Goal: Task Accomplishment & Management: Manage account settings

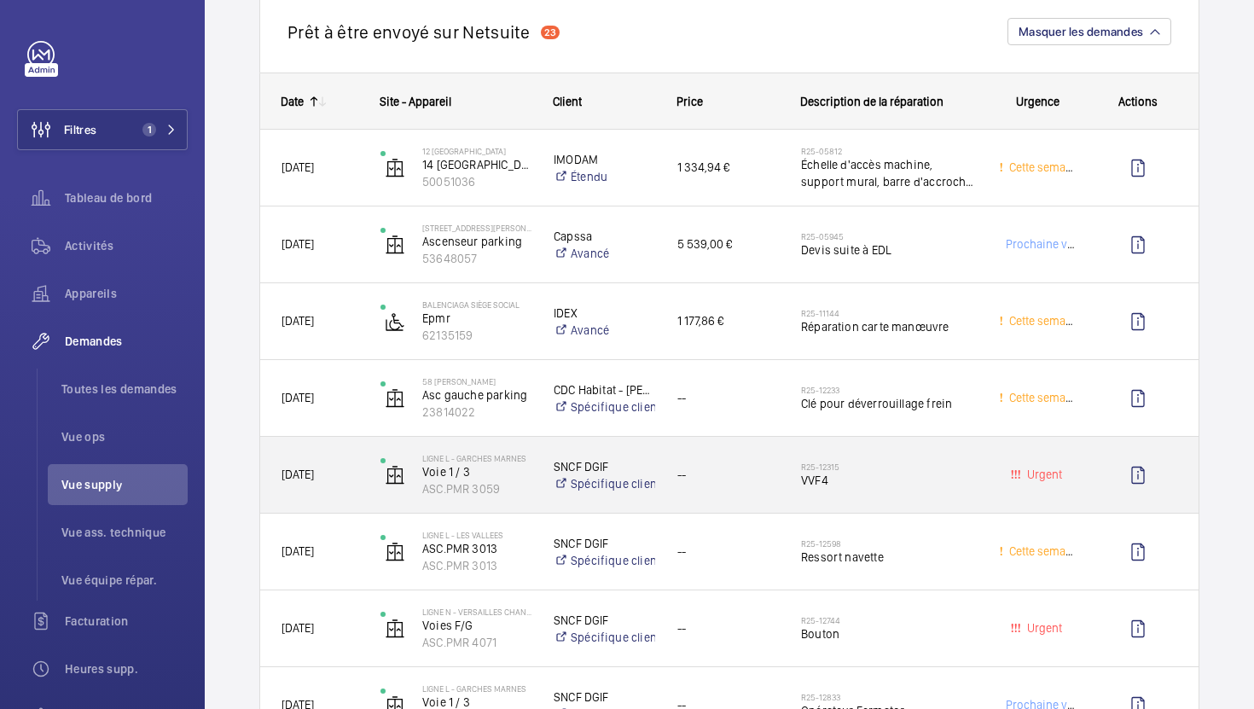
scroll to position [935, 0]
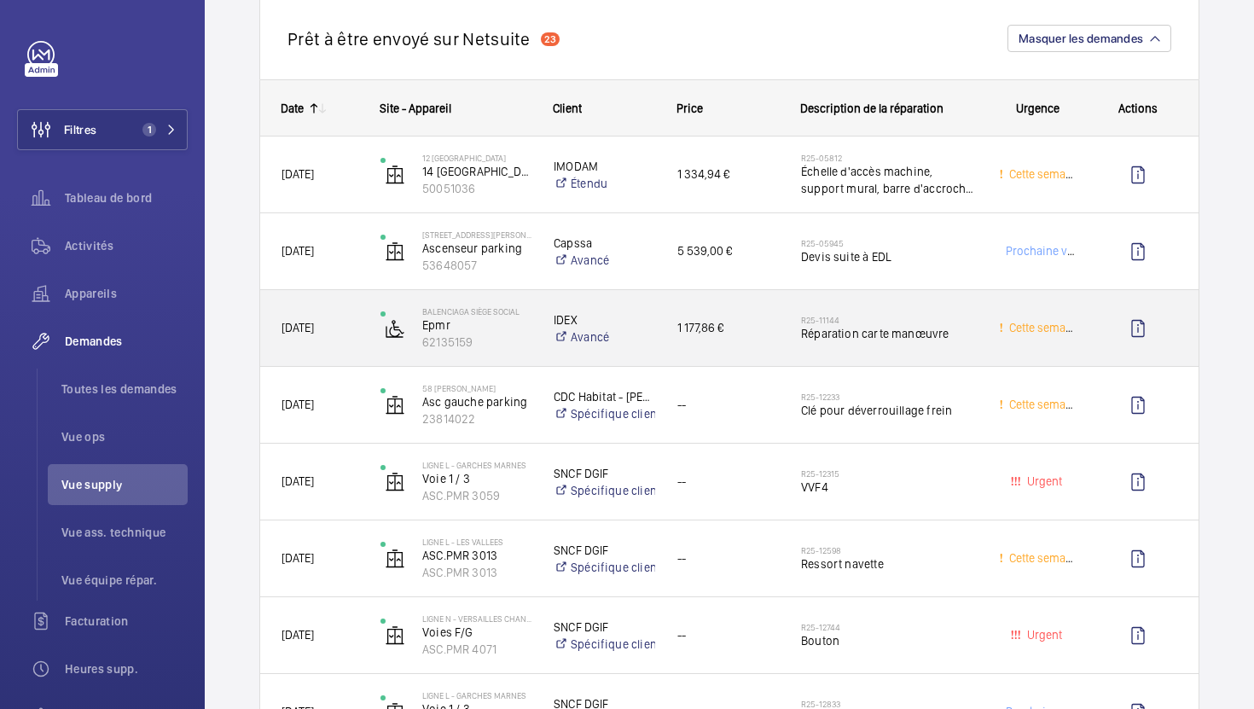
click at [757, 317] on div "1 177,86 €" at bounding box center [718, 328] width 122 height 54
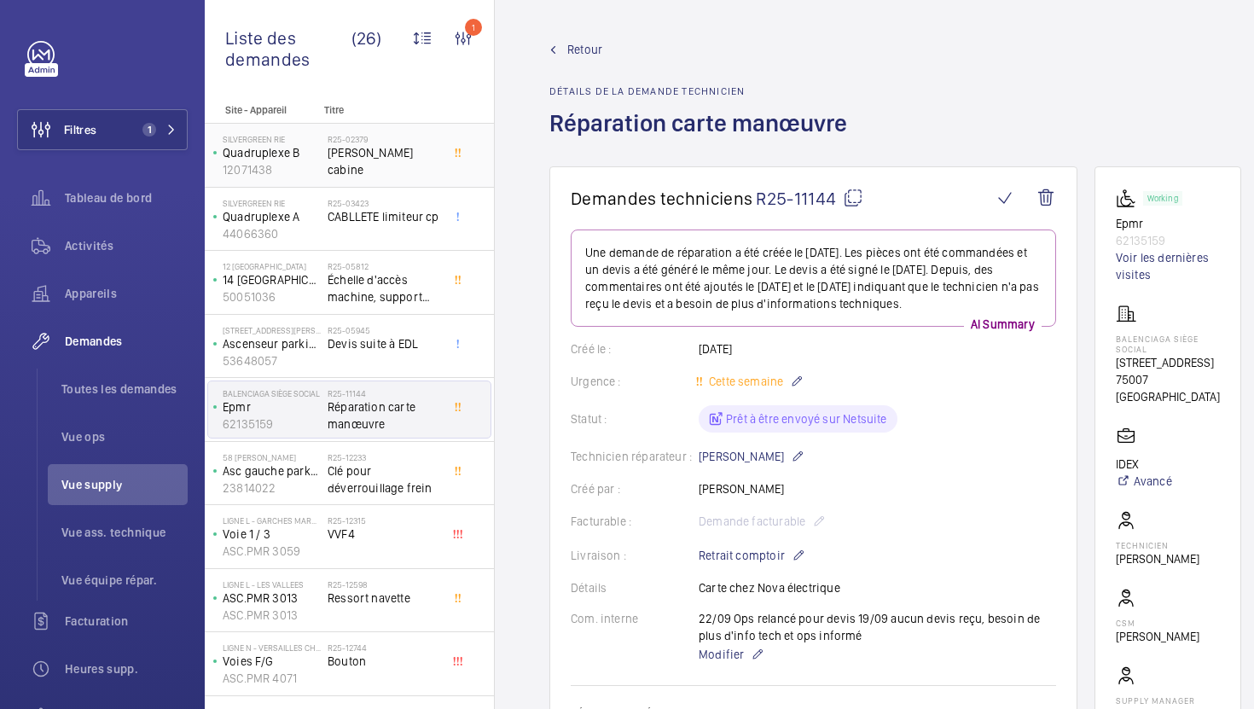
click at [403, 182] on div "R25-02379 bouton cabine" at bounding box center [384, 158] width 113 height 49
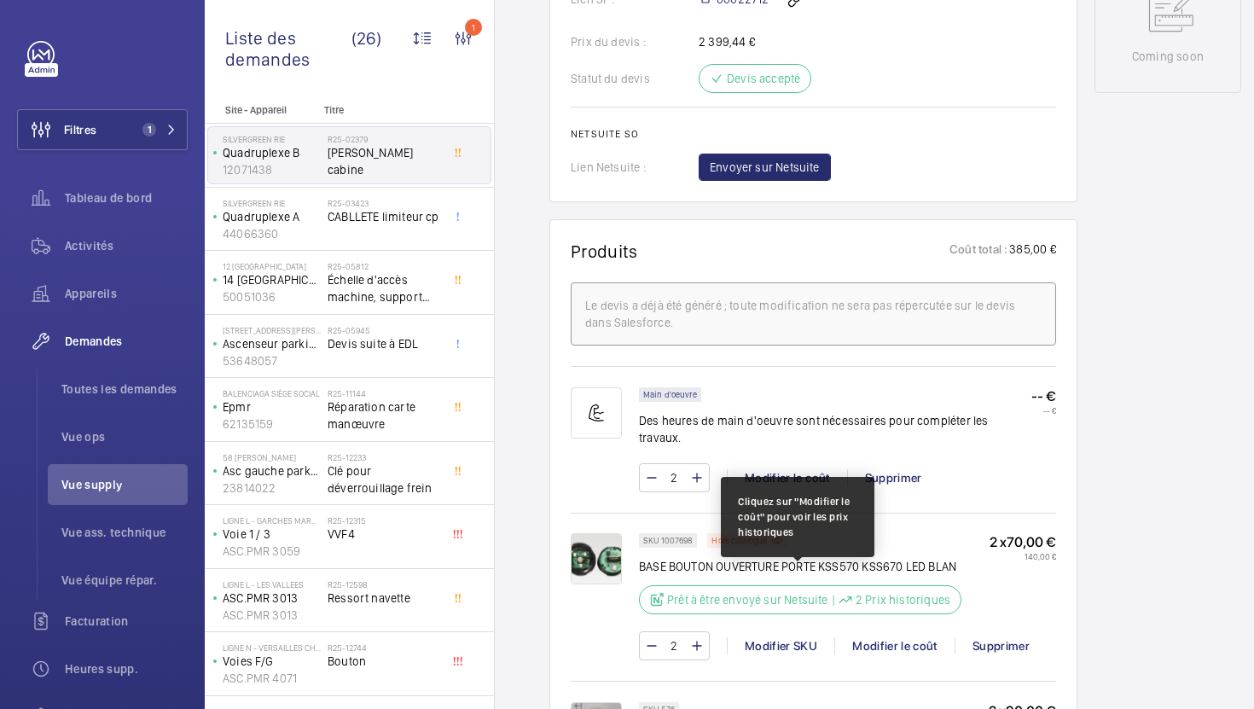
scroll to position [915, 0]
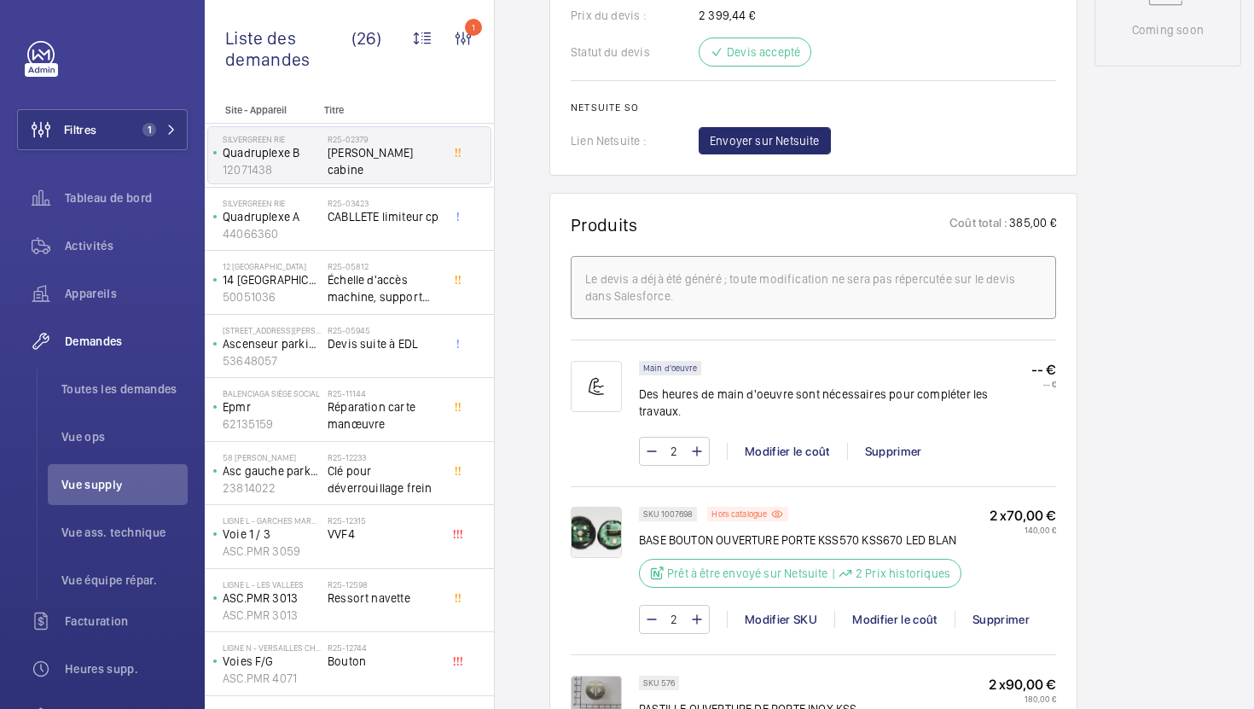
click at [675, 511] on p "SKU 1007698" at bounding box center [667, 514] width 49 height 6
copy p "1007698"
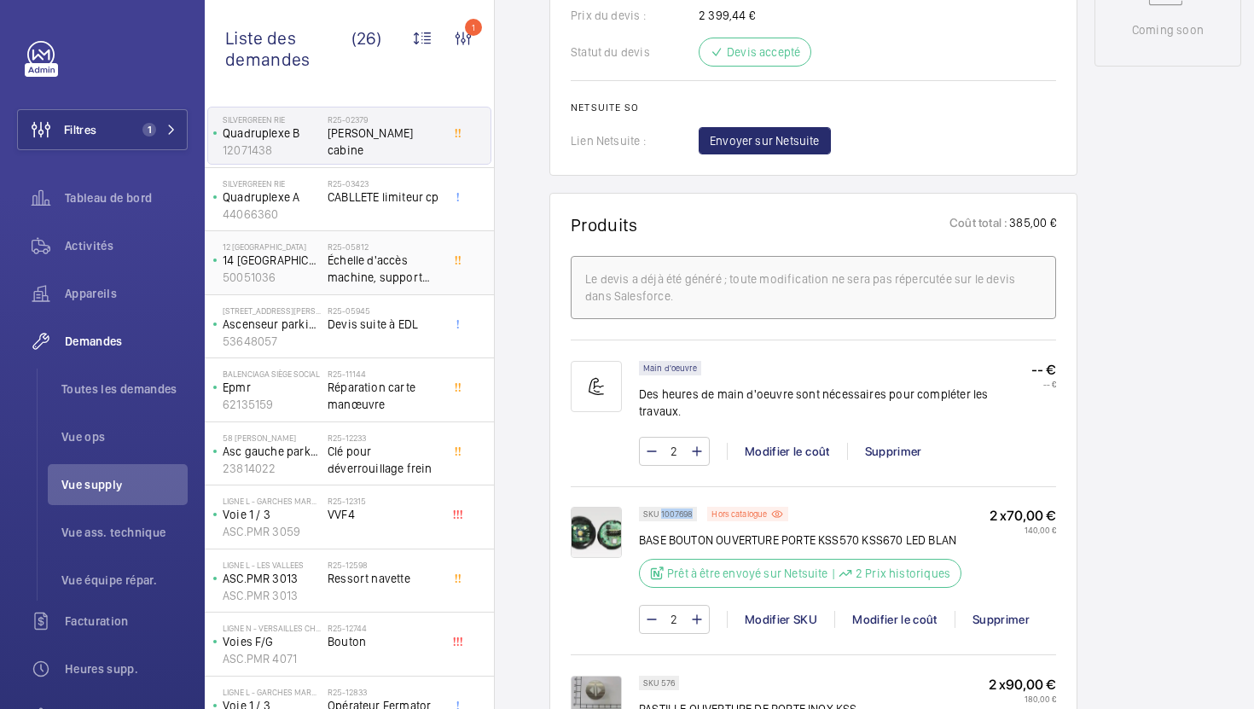
scroll to position [21, 0]
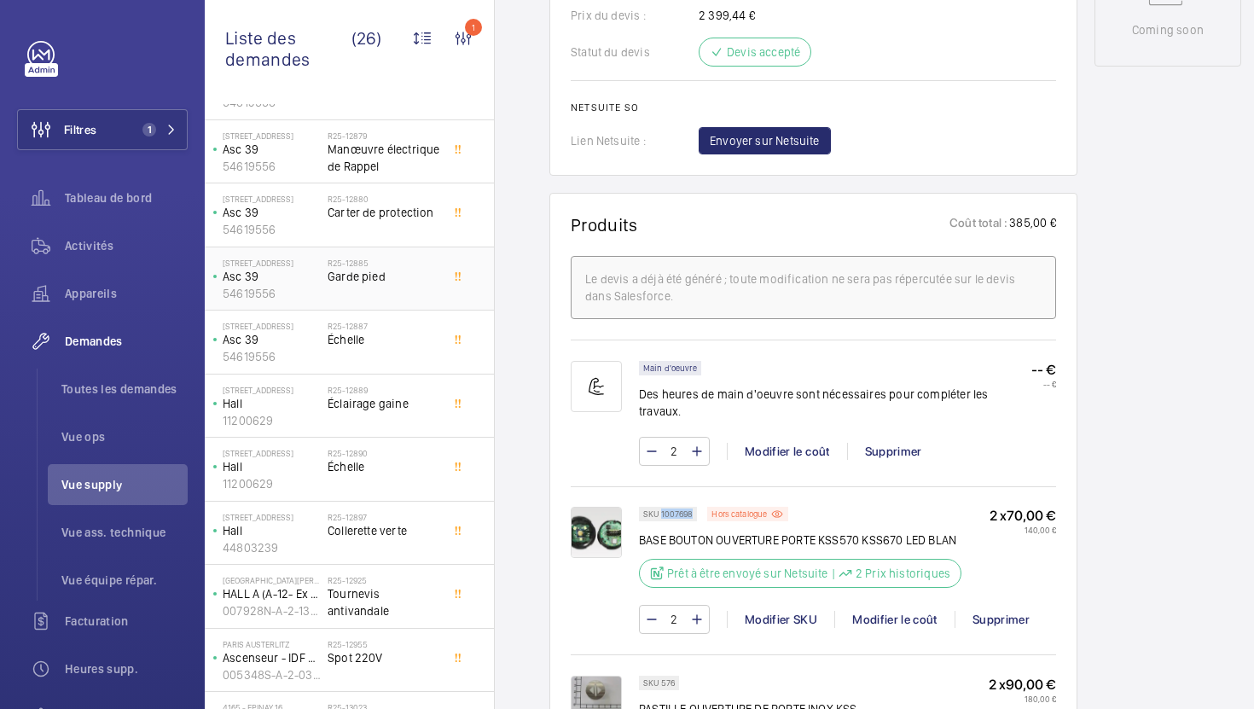
scroll to position [1067, 0]
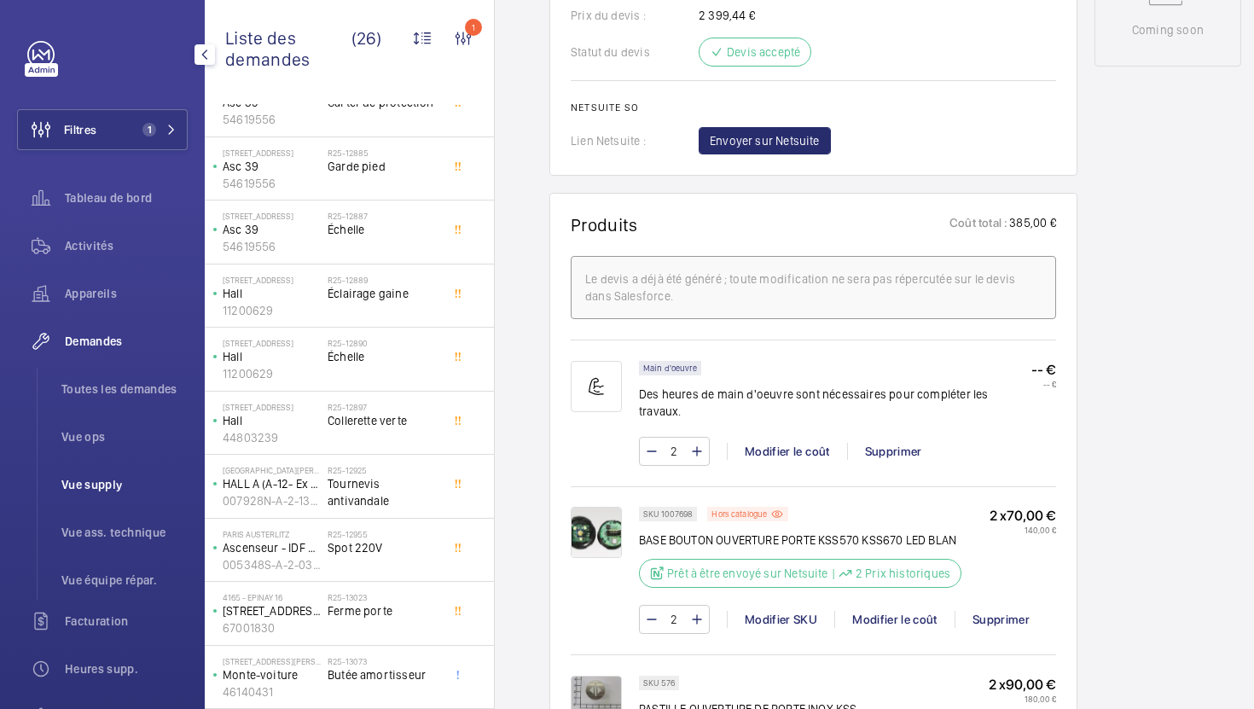
click at [95, 488] on span "Vue supply" at bounding box center [124, 484] width 126 height 17
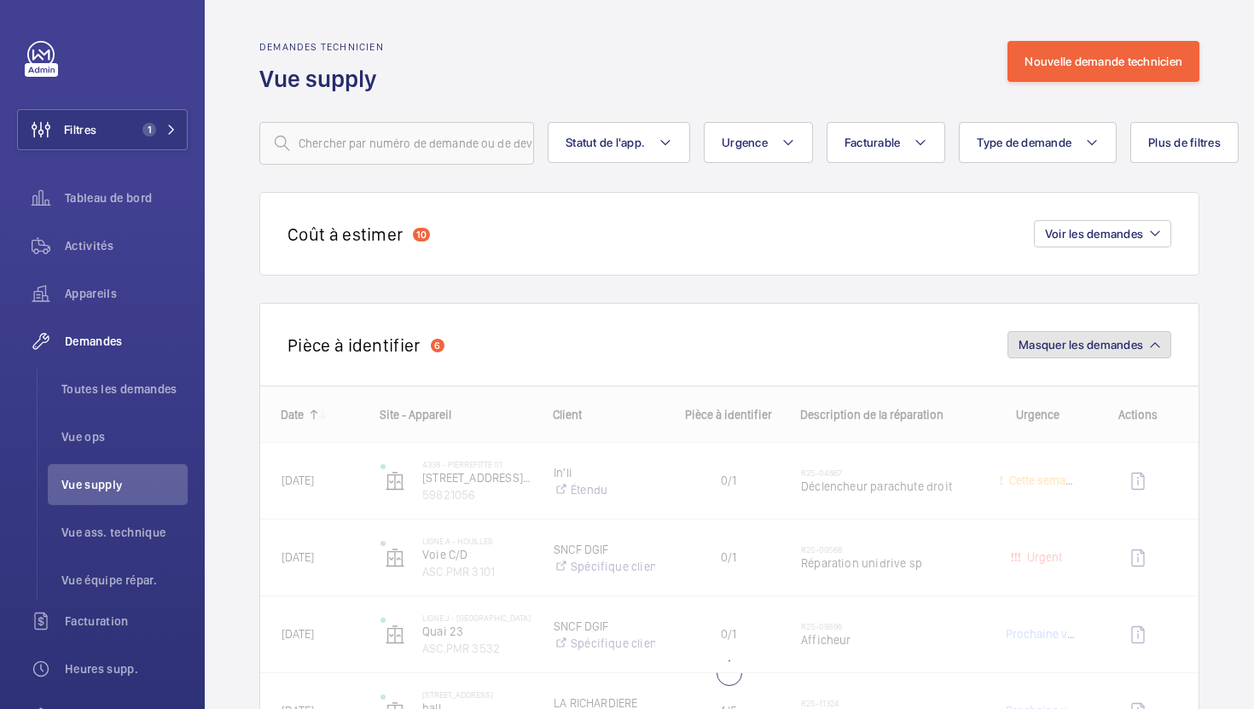
click at [1118, 352] on button "Masquer les demandes" at bounding box center [1090, 344] width 164 height 27
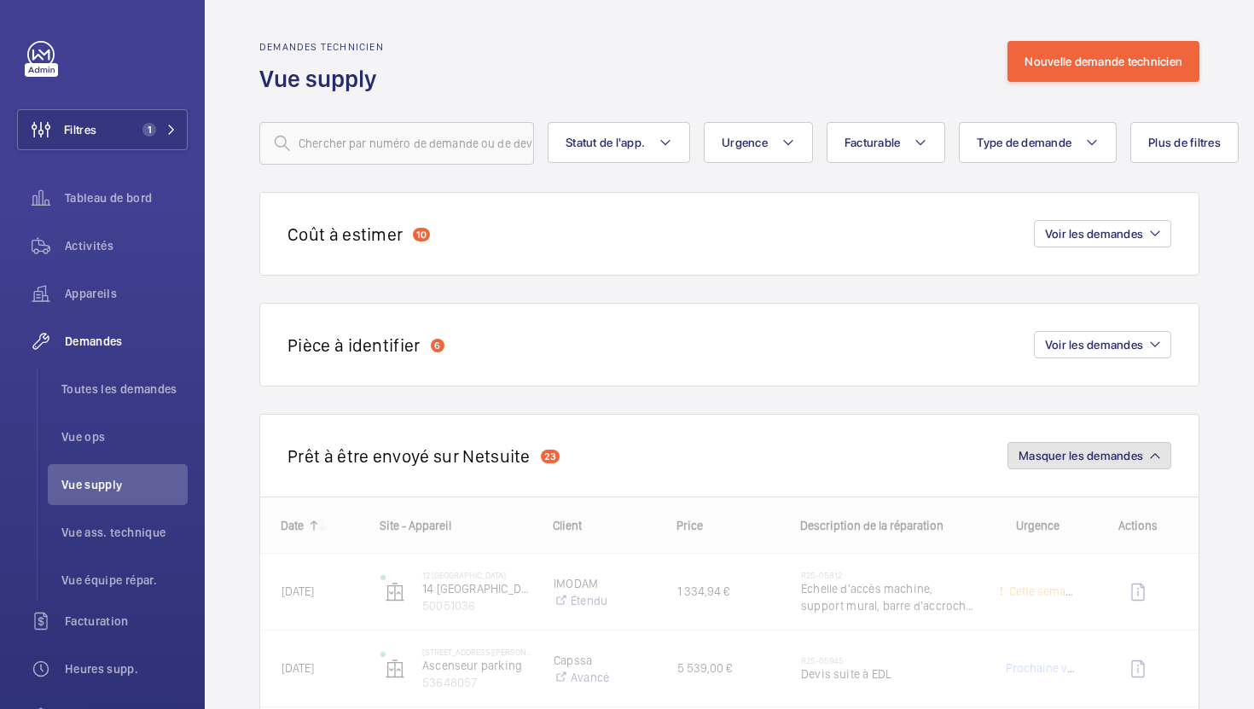
click at [1107, 450] on span "Masquer les demandes" at bounding box center [1081, 456] width 125 height 14
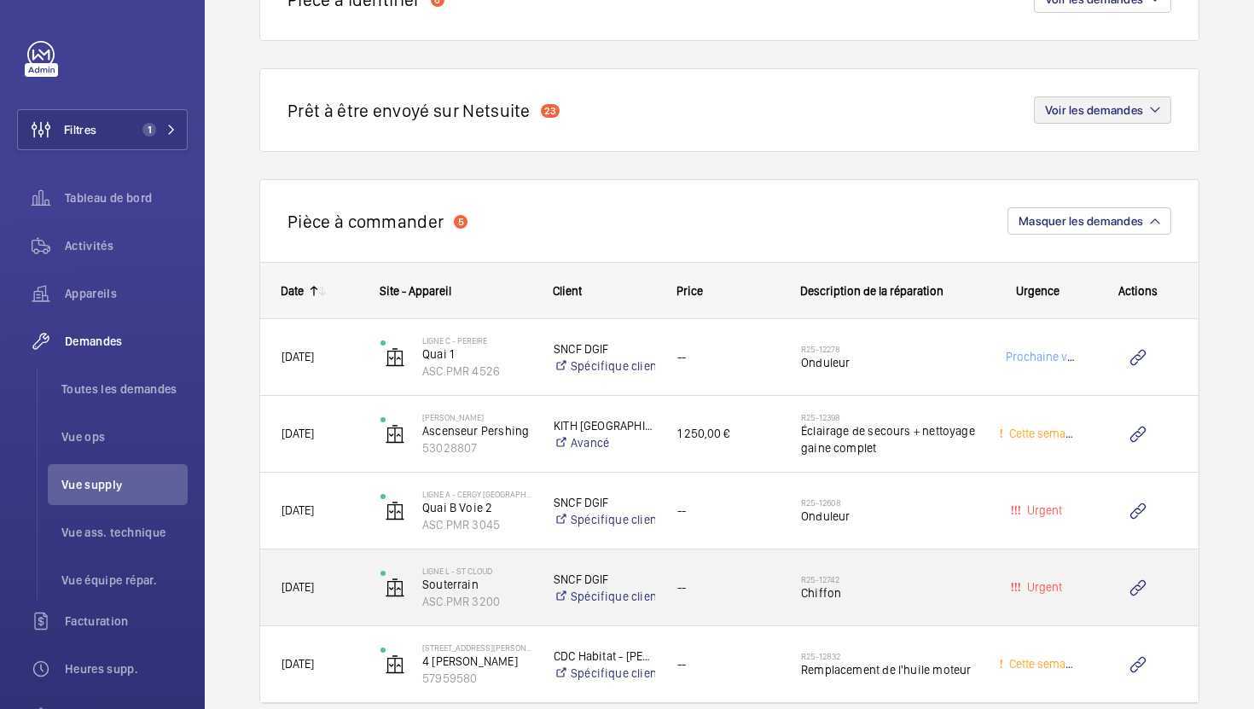
scroll to position [411, 0]
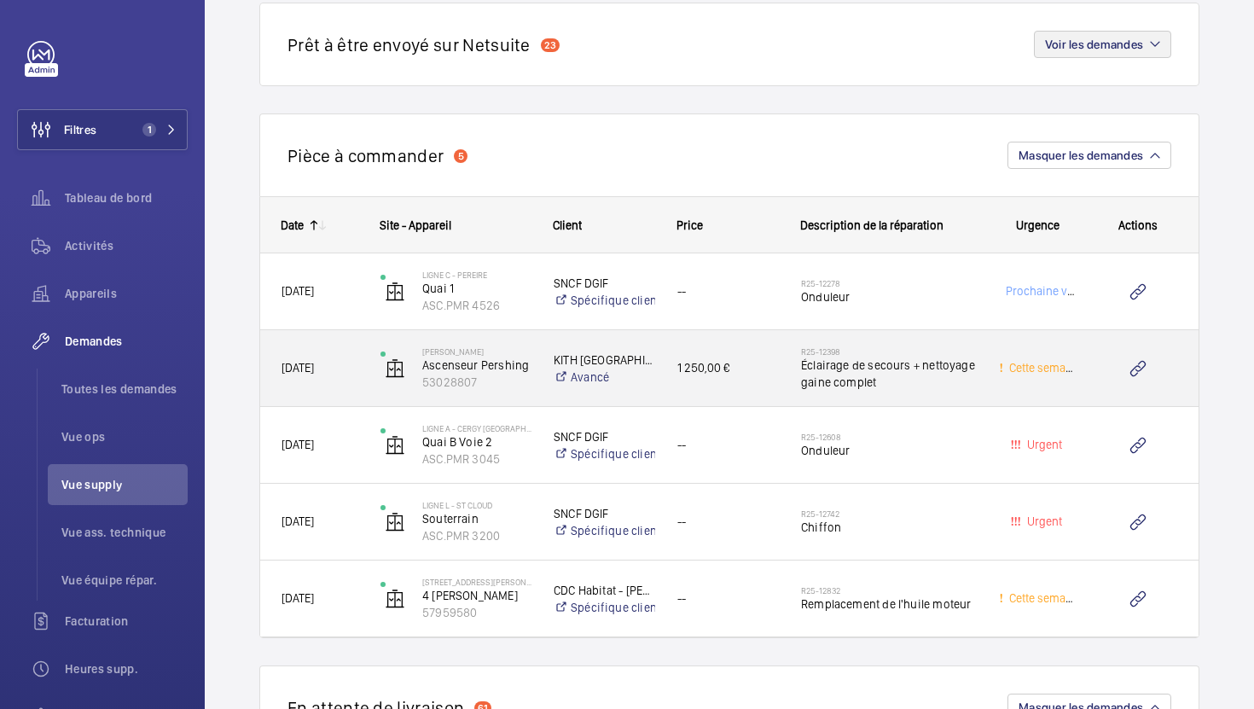
click at [903, 395] on div "R25-12398 Éclairage de secours + nettoyage gaine complet" at bounding box center [879, 368] width 196 height 77
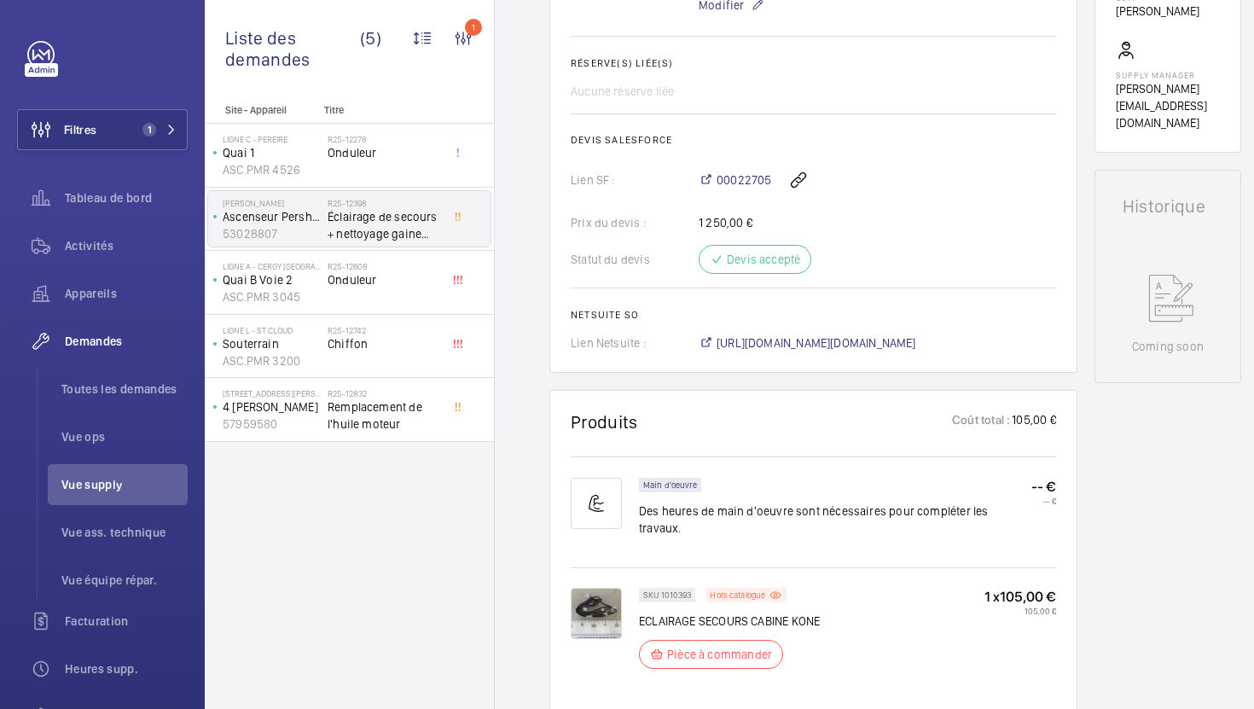
scroll to position [671, 0]
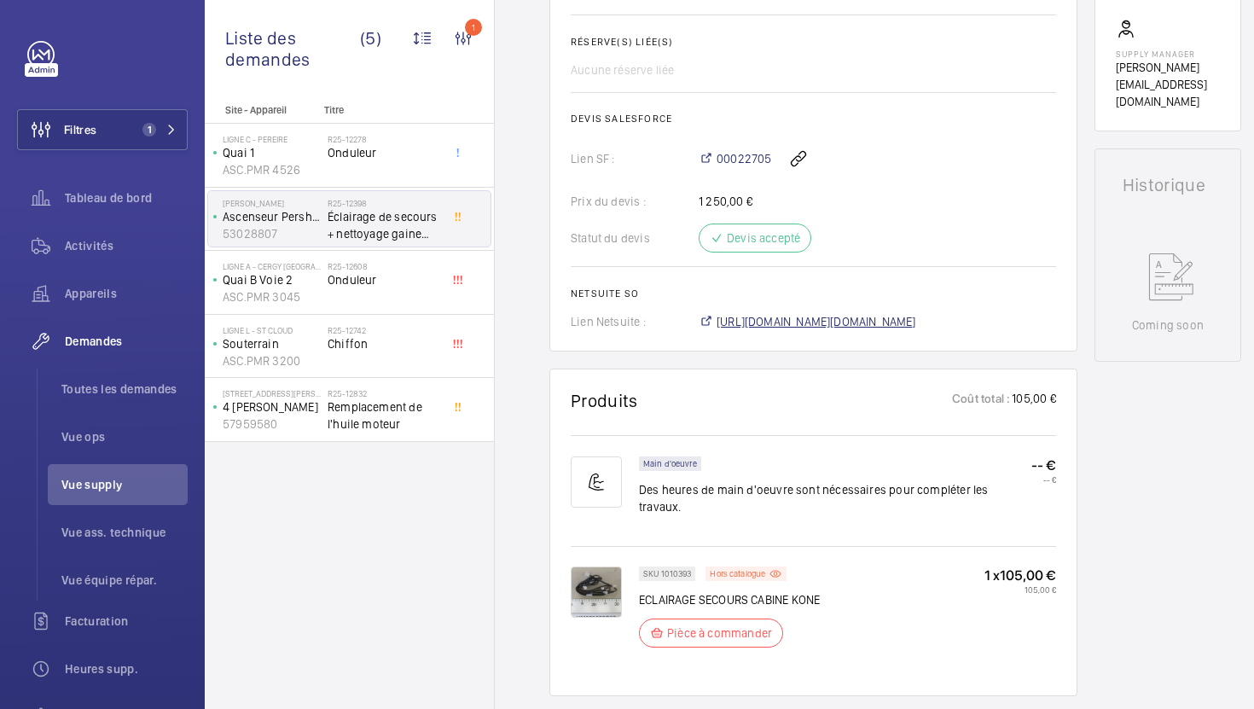
click at [874, 325] on span "[URL][DOMAIN_NAME][DOMAIN_NAME]" at bounding box center [817, 321] width 200 height 17
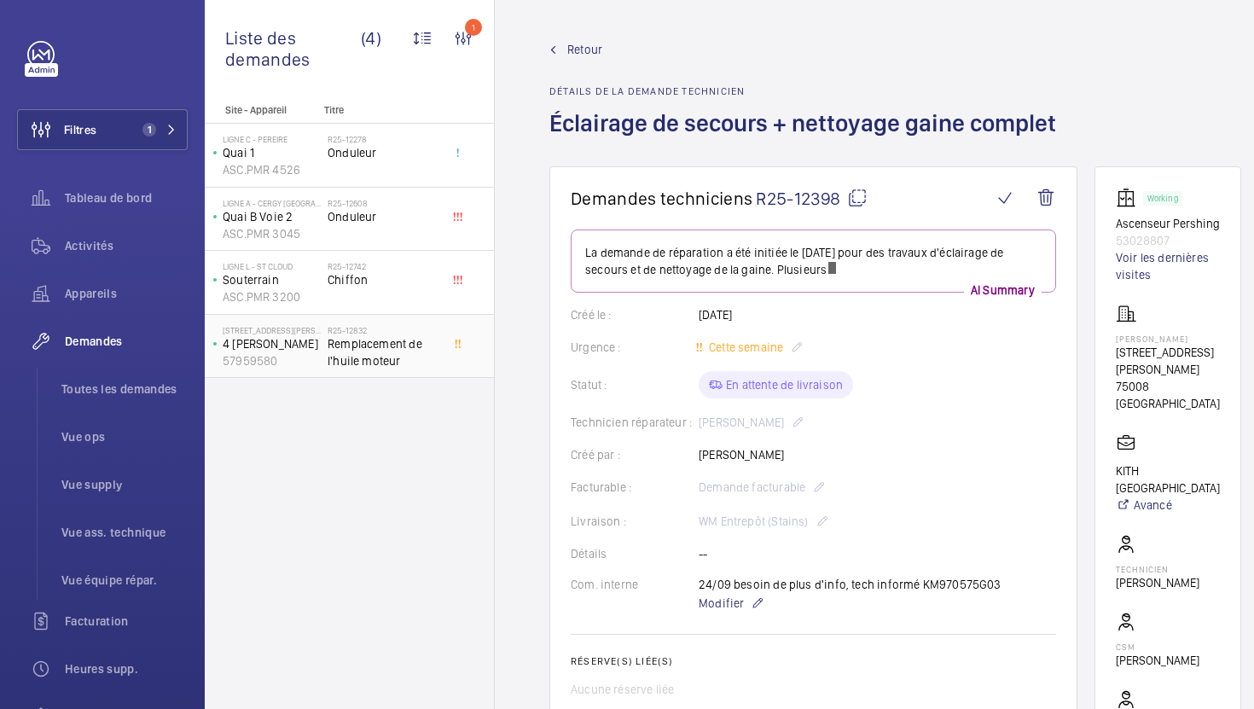
click at [424, 376] on div "[STREET_ADDRESS][PERSON_NAME] 4 [PERSON_NAME] 57959580 R25-12832 Remplacement d…" at bounding box center [349, 347] width 289 height 64
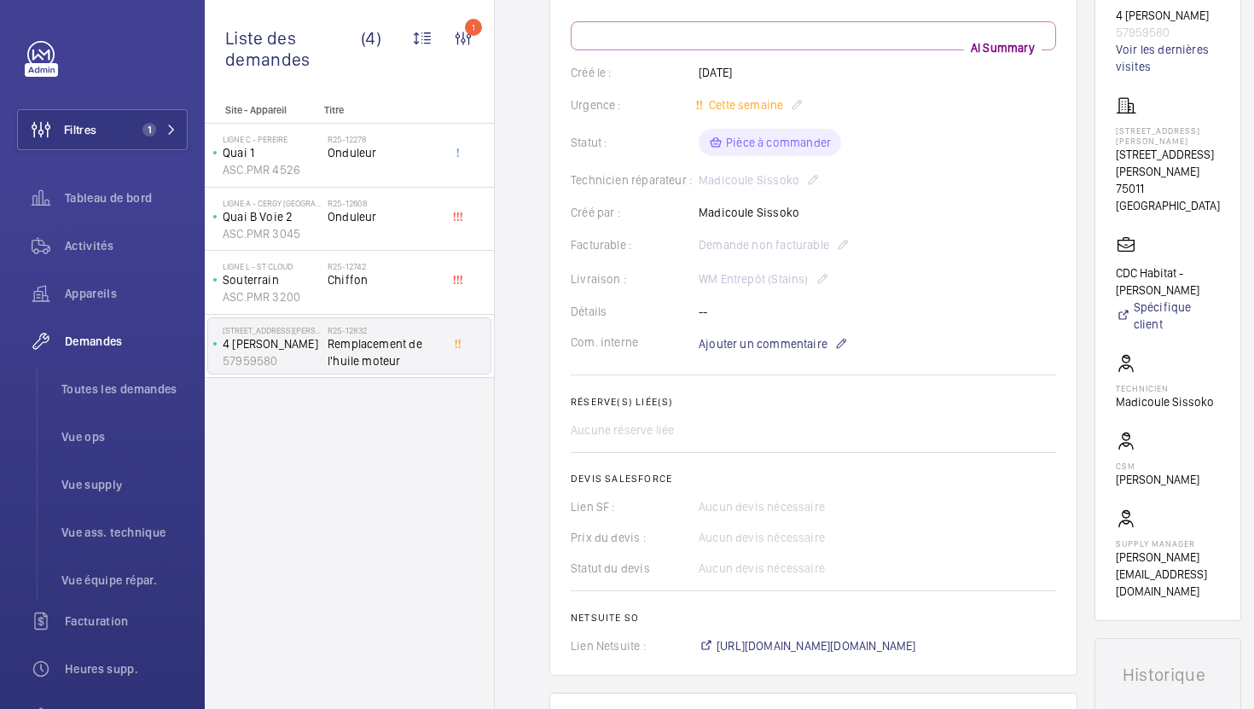
scroll to position [91, 0]
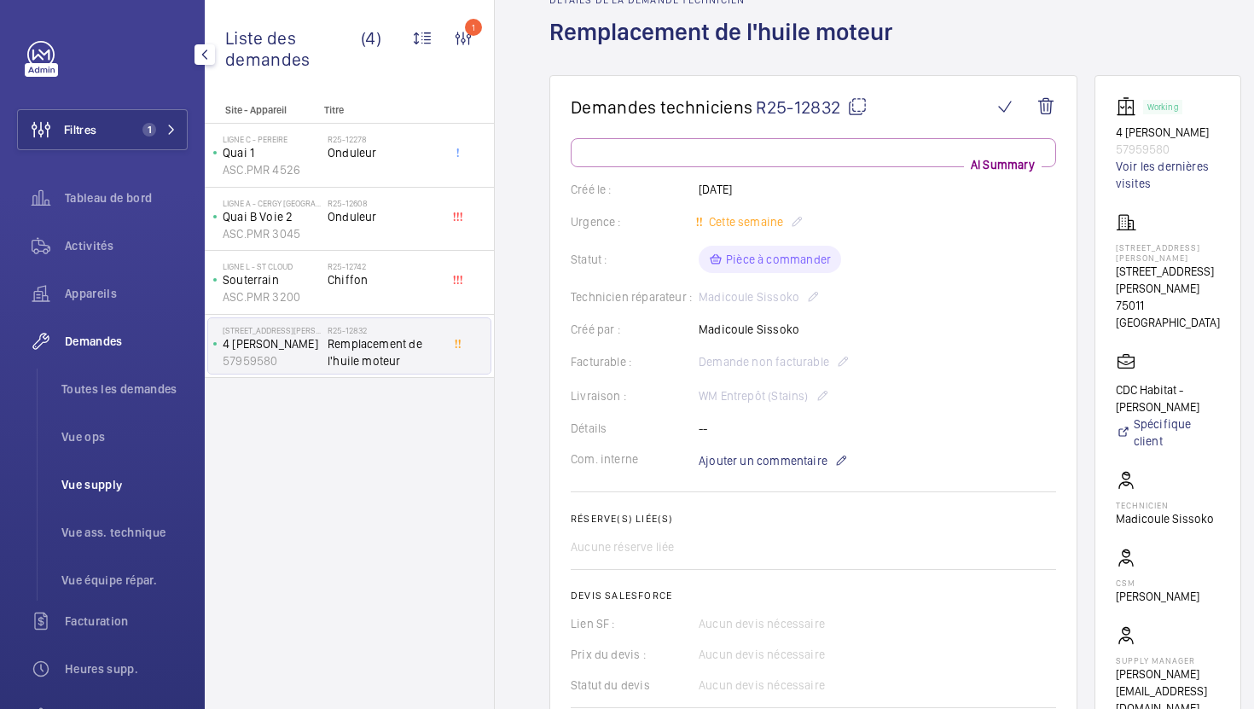
click at [113, 481] on span "Vue supply" at bounding box center [124, 484] width 126 height 17
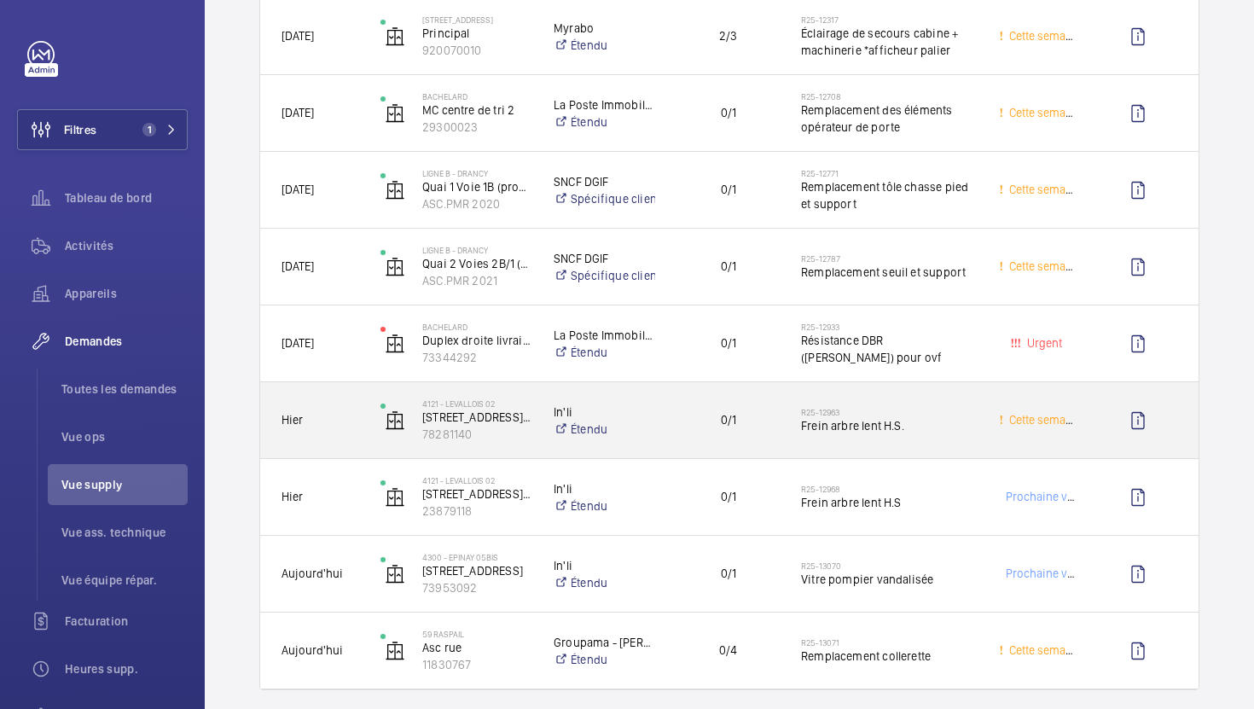
scroll to position [599, 0]
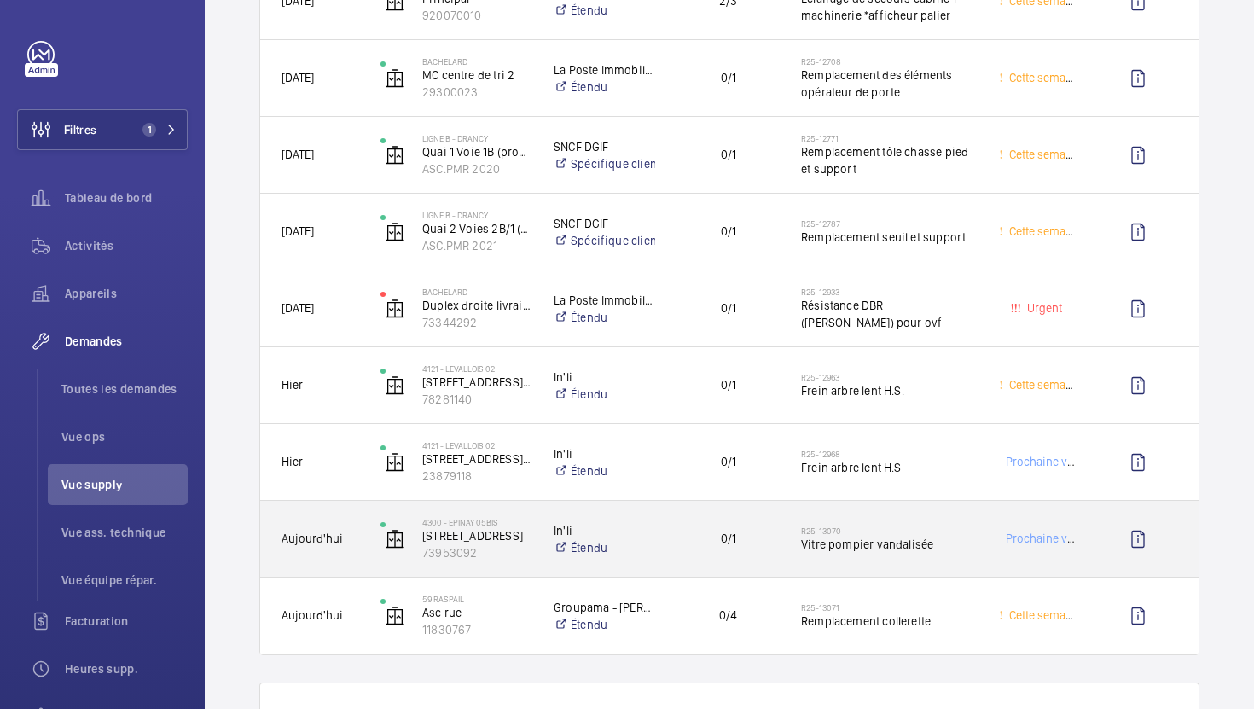
click at [884, 573] on div "R25-13070 Vitre pompier vandalisée" at bounding box center [879, 539] width 196 height 77
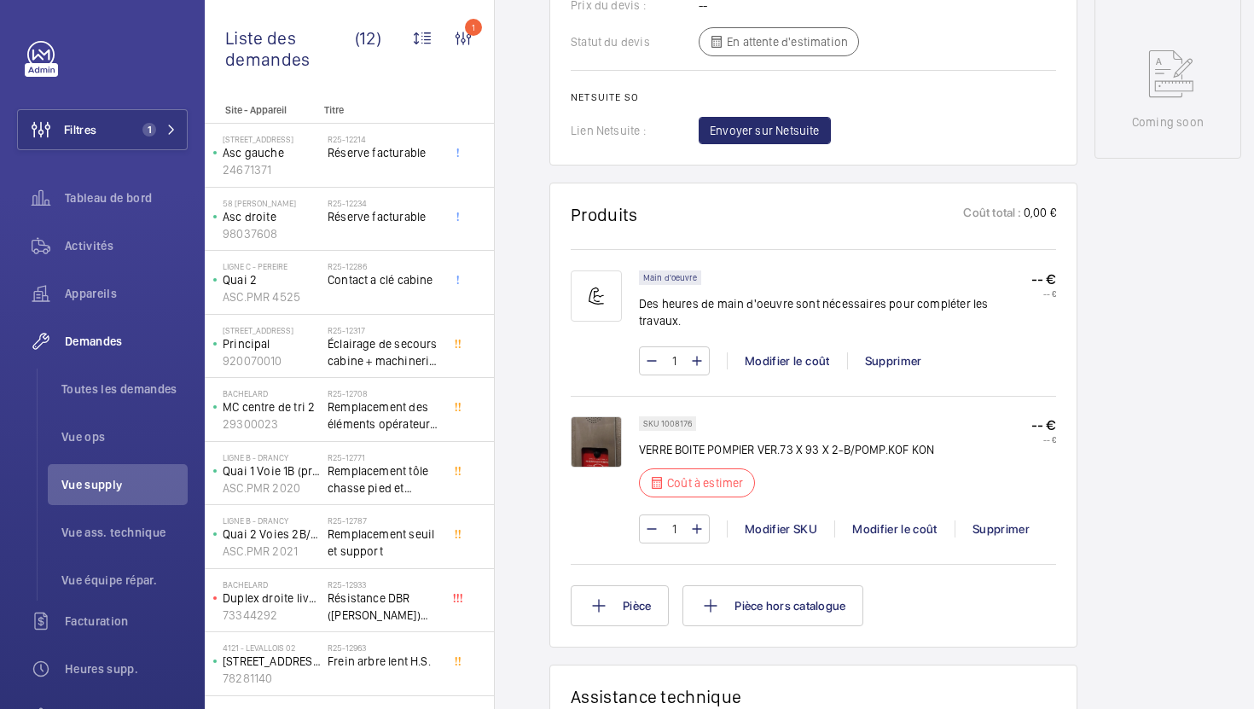
scroll to position [857, 0]
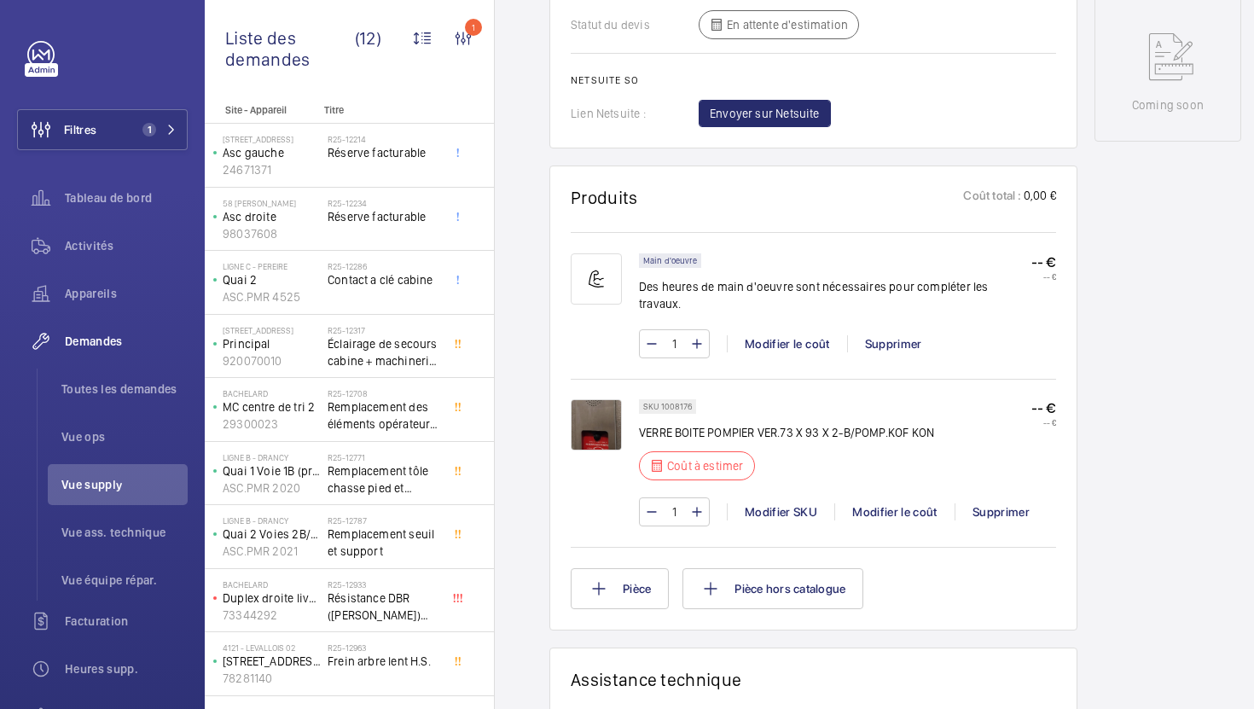
click at [600, 426] on img at bounding box center [596, 424] width 51 height 51
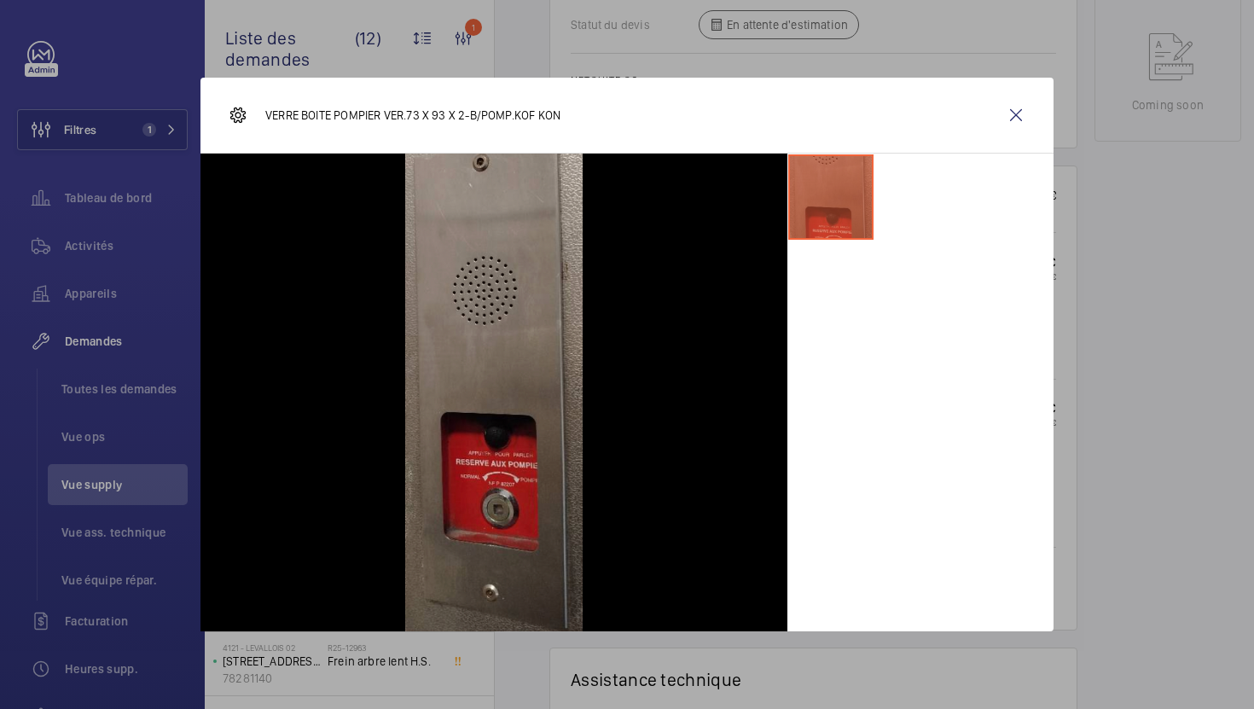
click at [1131, 444] on div at bounding box center [627, 354] width 1254 height 709
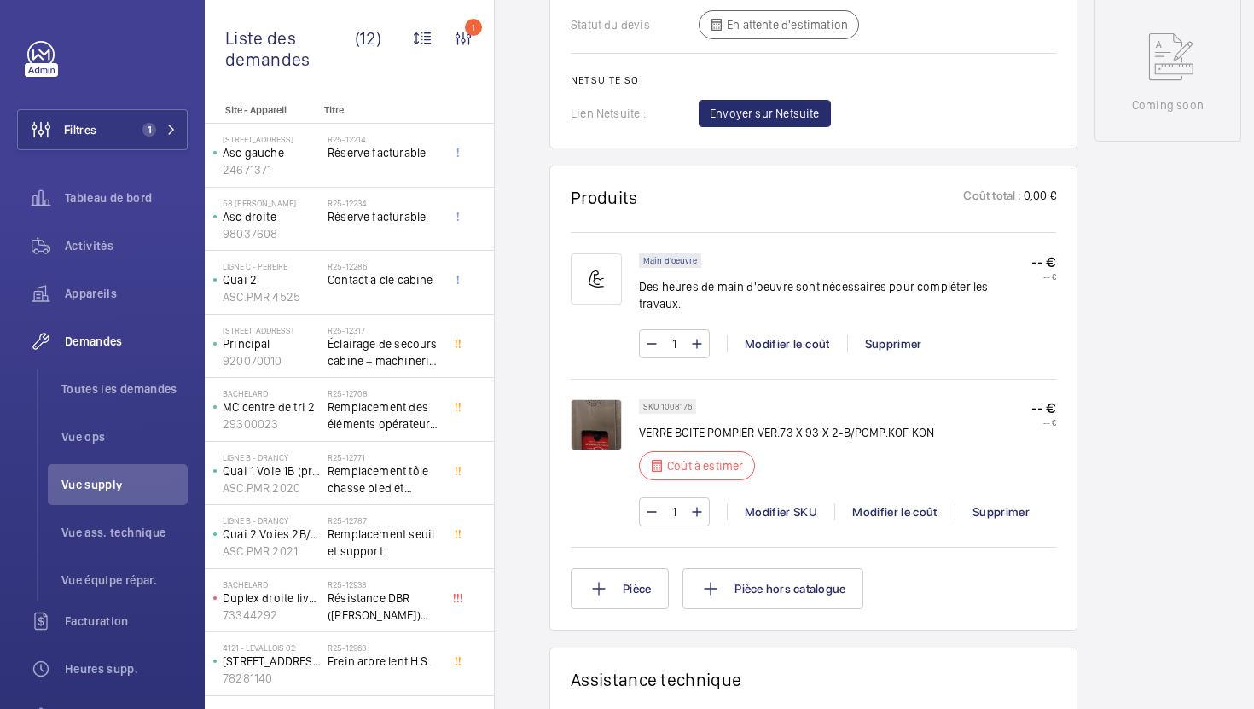
click at [657, 408] on p "SKU 1008176" at bounding box center [667, 407] width 49 height 6
click at [678, 408] on p "SKU 1008176" at bounding box center [667, 407] width 49 height 6
copy p "1008176"
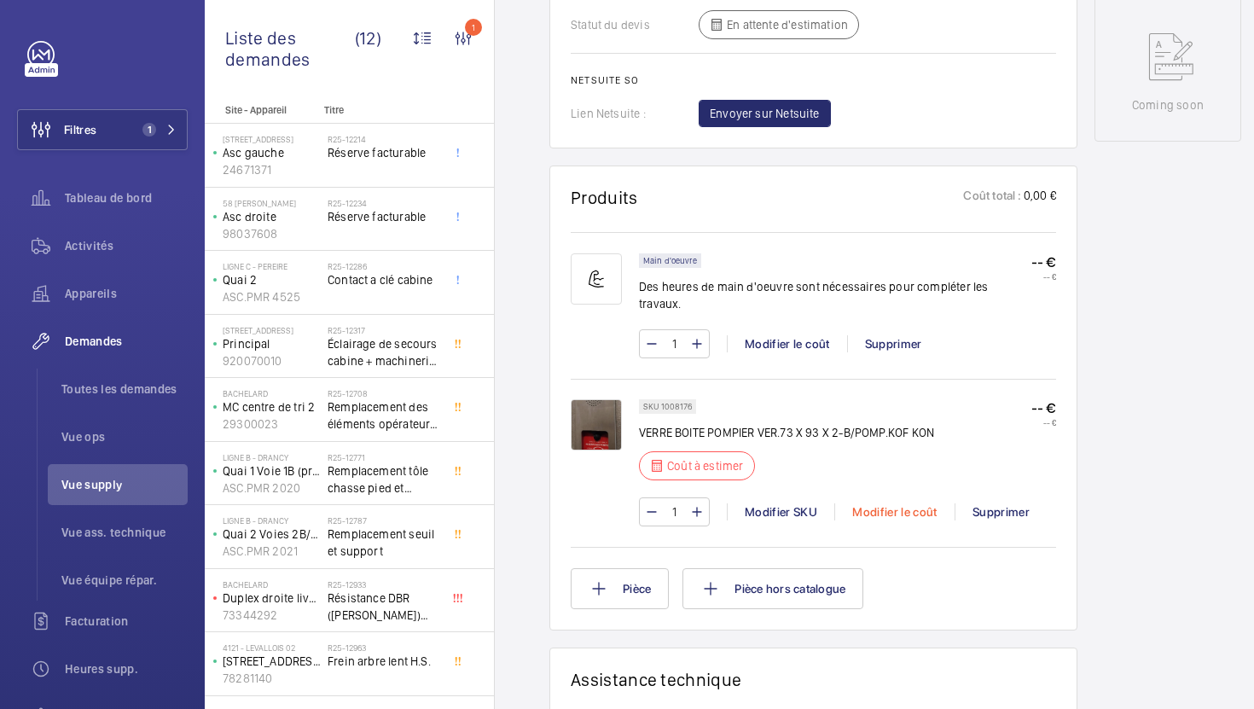
click at [869, 514] on div "Modifier le coût" at bounding box center [894, 511] width 120 height 17
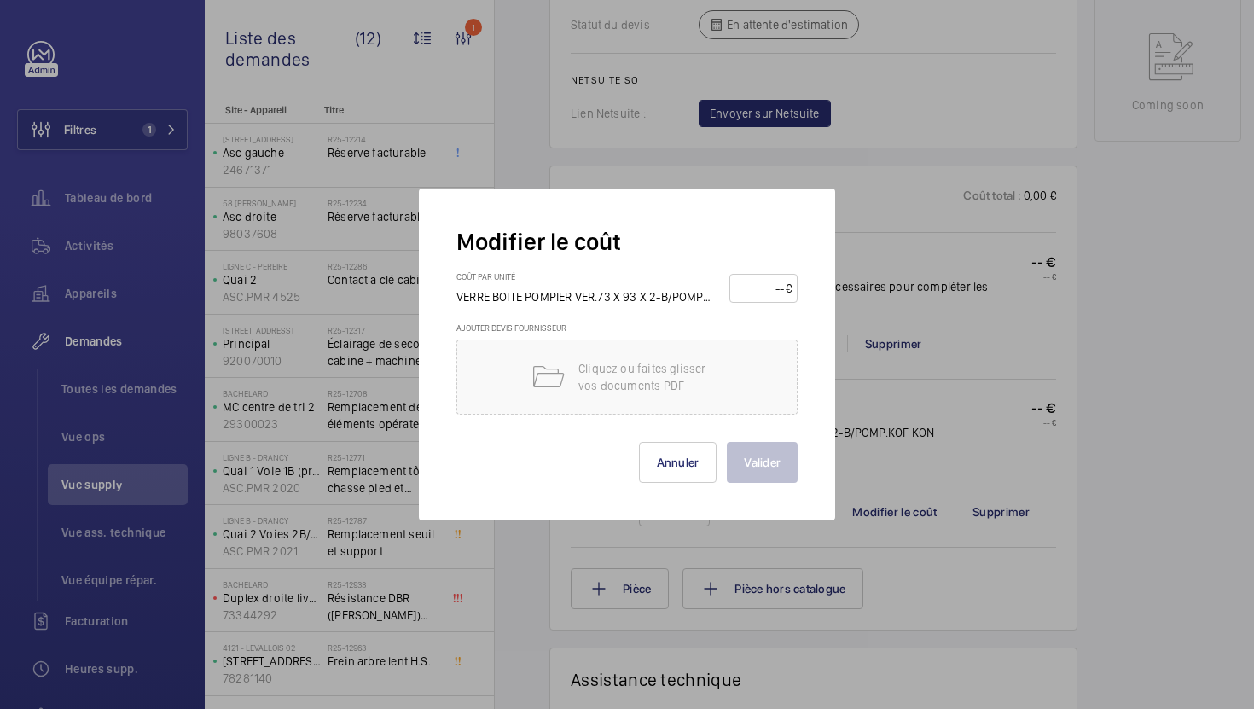
click at [742, 291] on input "number" at bounding box center [759, 288] width 49 height 27
type input "55"
click at [759, 474] on button "Valider" at bounding box center [762, 462] width 71 height 41
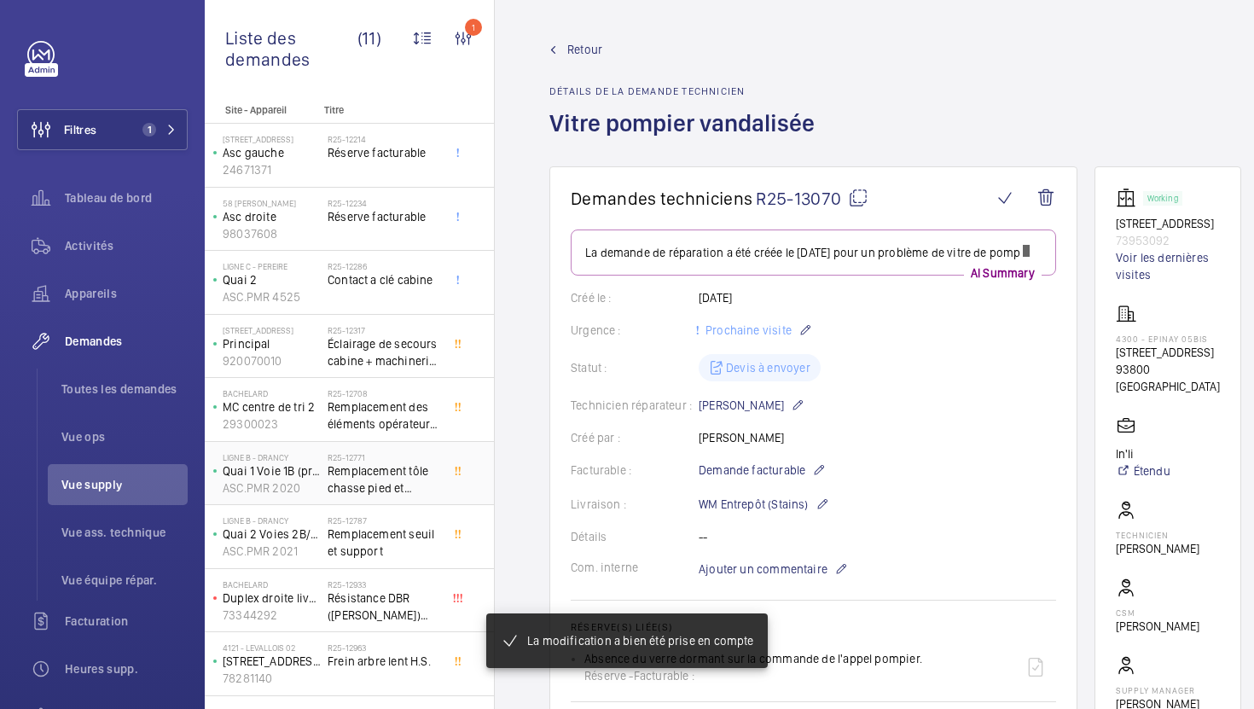
scroll to position [114, 0]
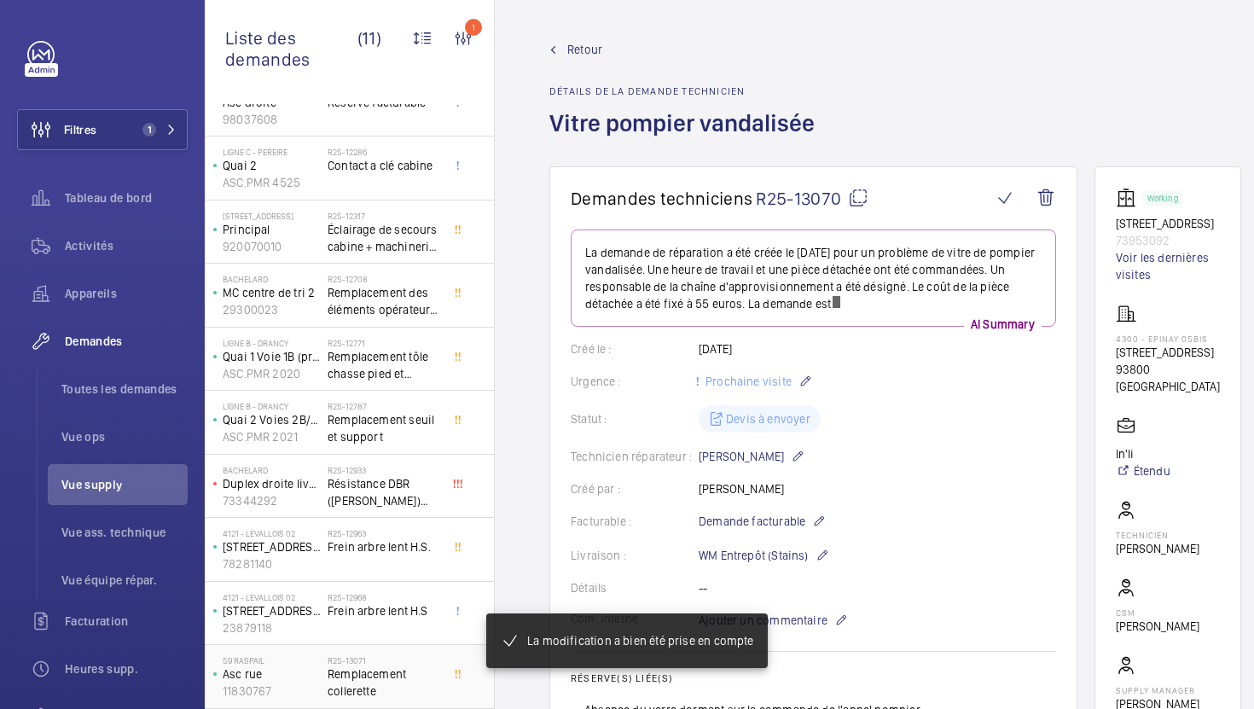
click at [395, 696] on span "Remplacement collerette" at bounding box center [384, 682] width 113 height 34
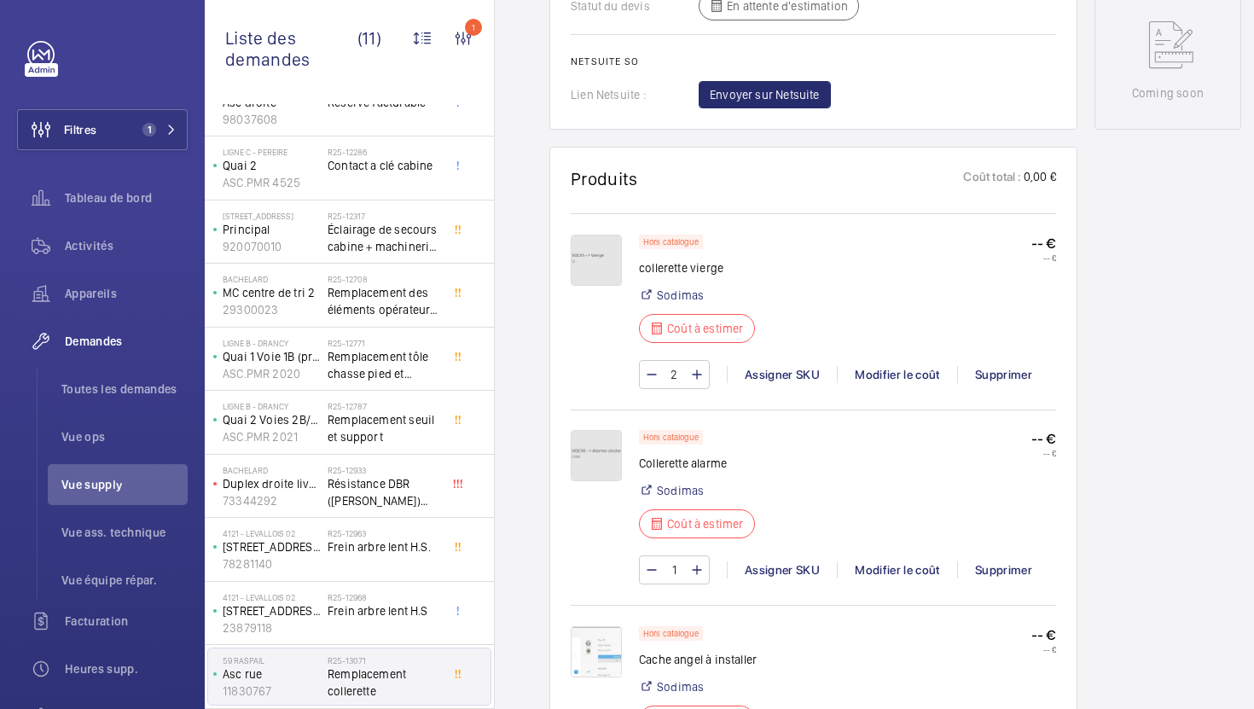
scroll to position [908, 0]
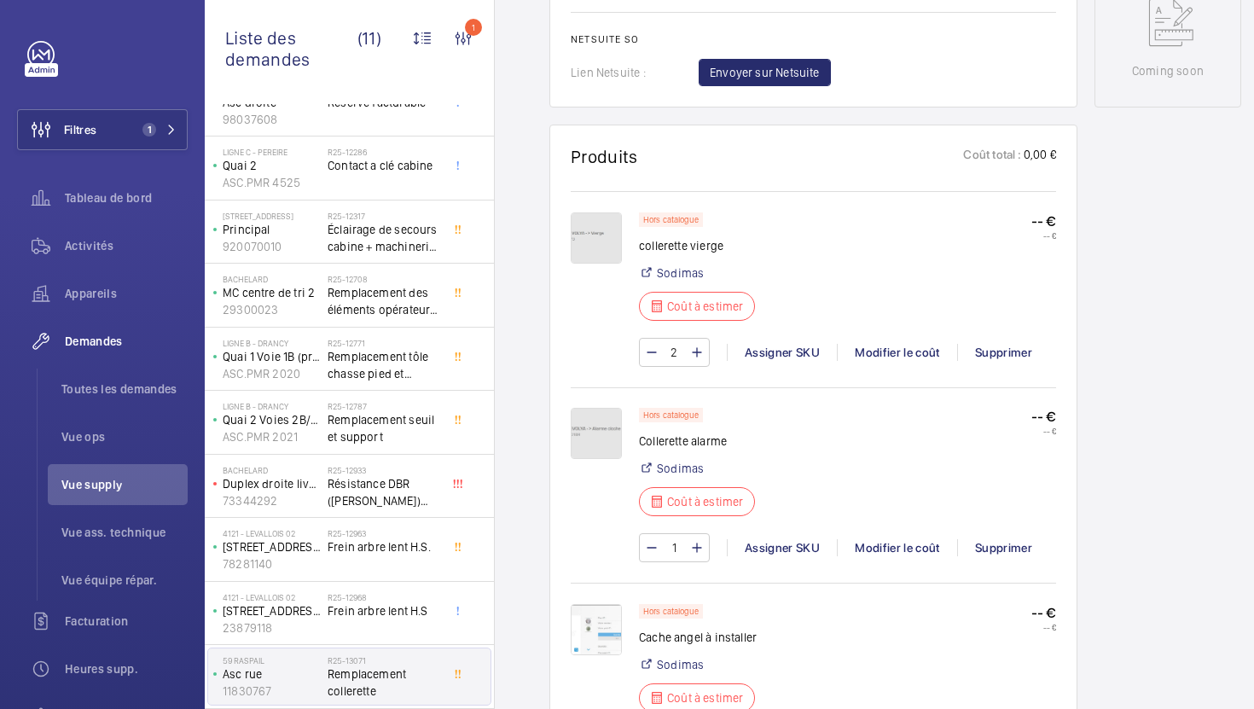
click at [613, 251] on img at bounding box center [596, 237] width 51 height 51
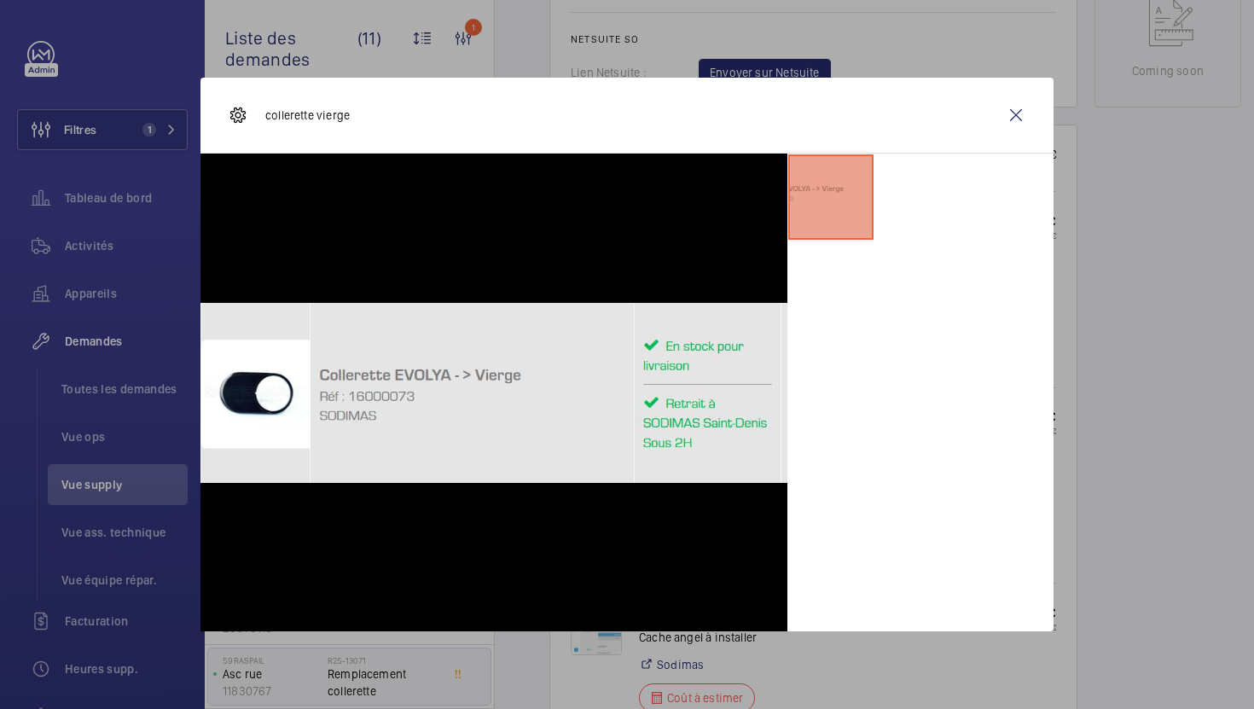
click at [1147, 387] on div at bounding box center [627, 354] width 1254 height 709
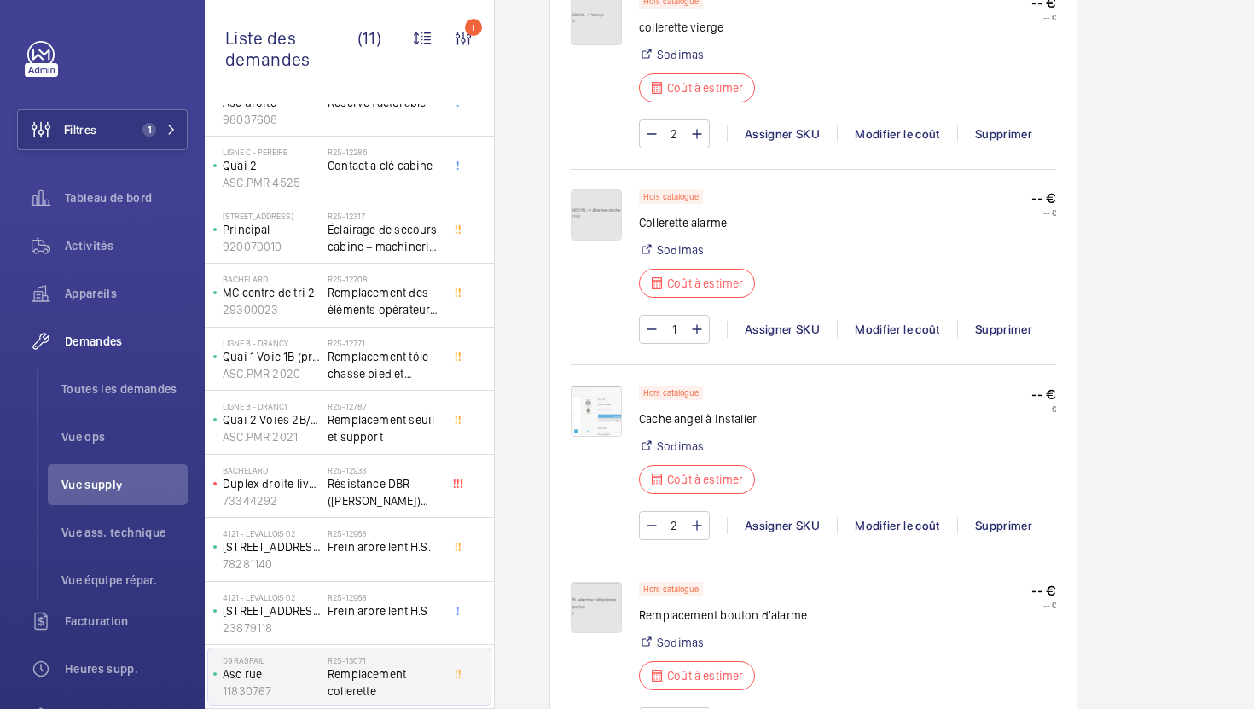
scroll to position [1200, 0]
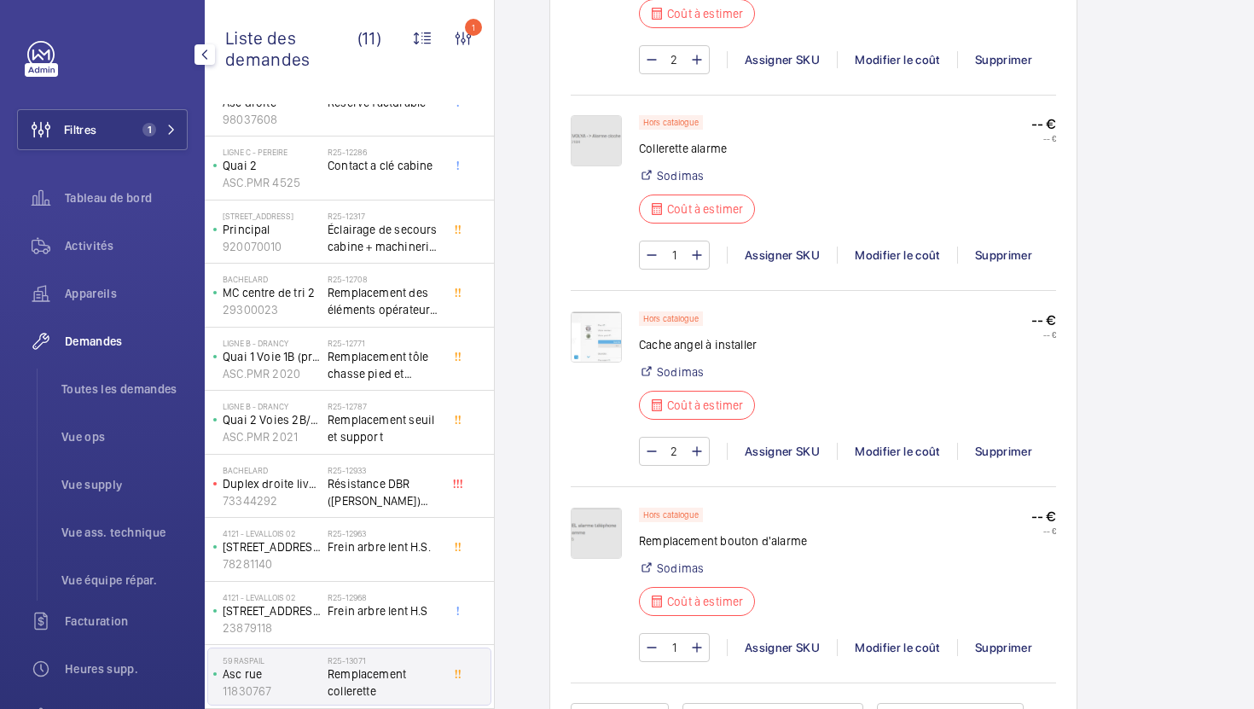
click at [99, 481] on span "Vue supply" at bounding box center [124, 484] width 126 height 17
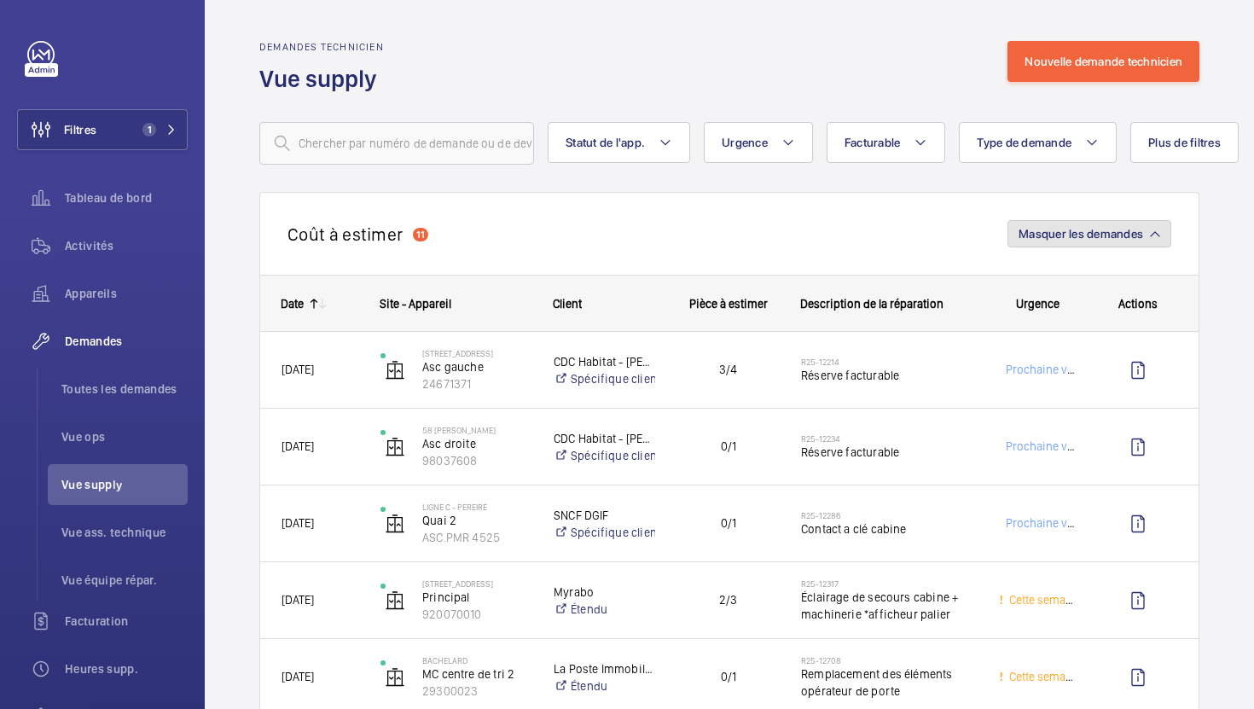
click at [1123, 225] on button "Masquer les demandes" at bounding box center [1090, 233] width 164 height 27
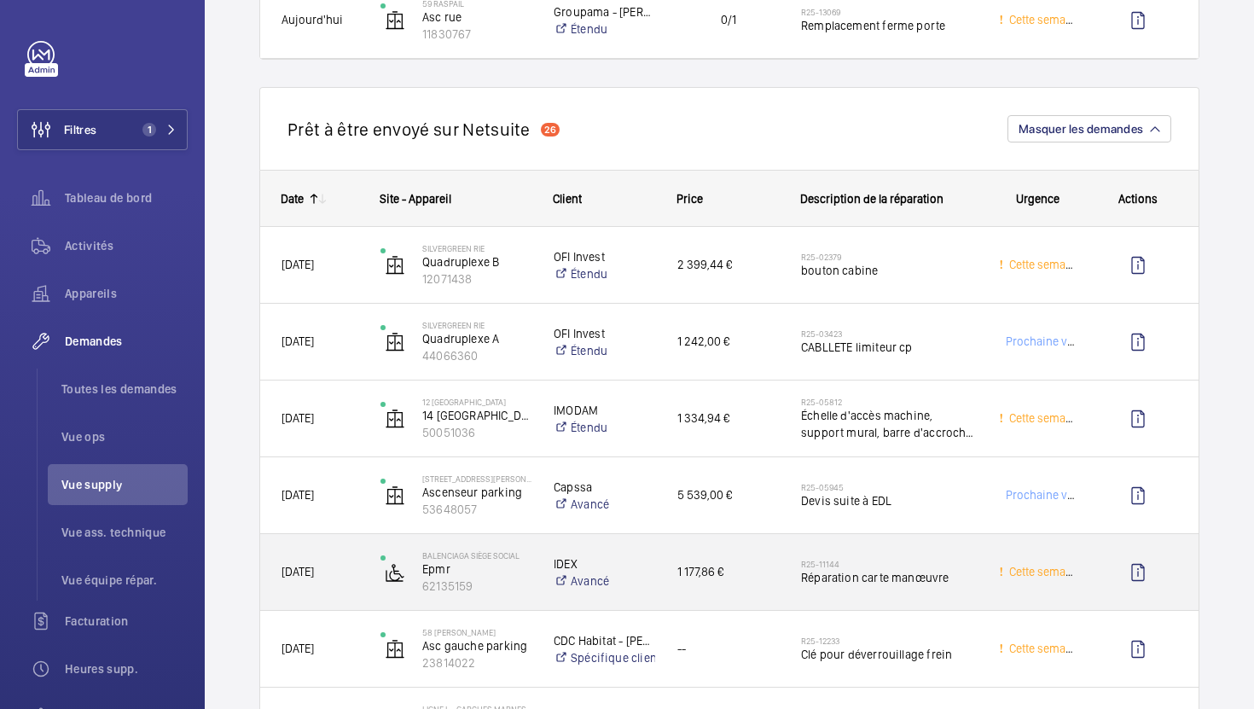
scroll to position [1001, 0]
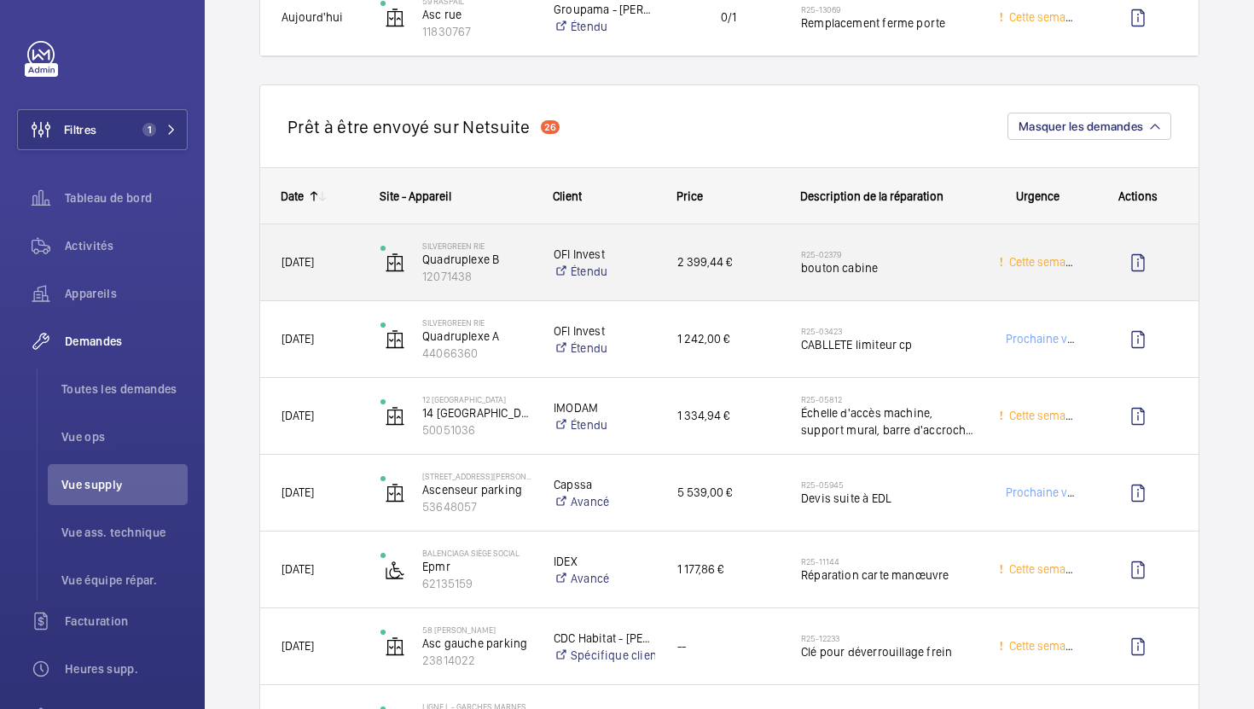
click at [918, 282] on div "R25-02379 bouton cabine" at bounding box center [889, 262] width 176 height 49
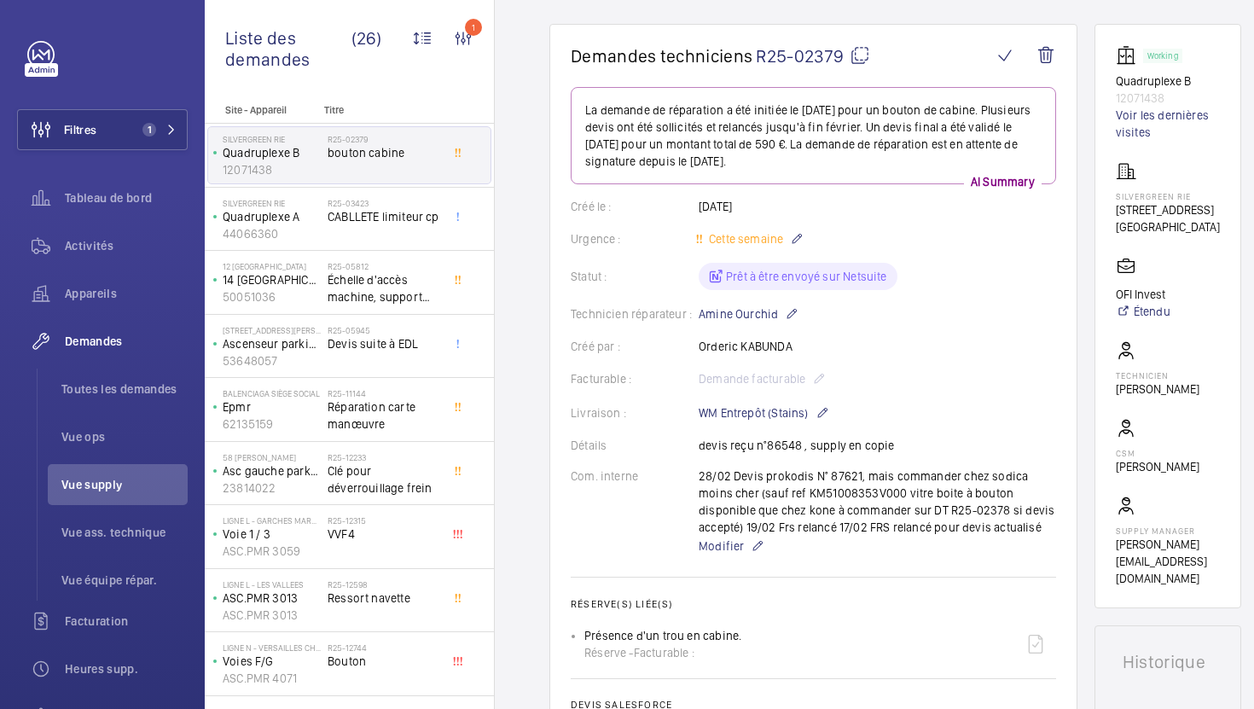
scroll to position [266, 0]
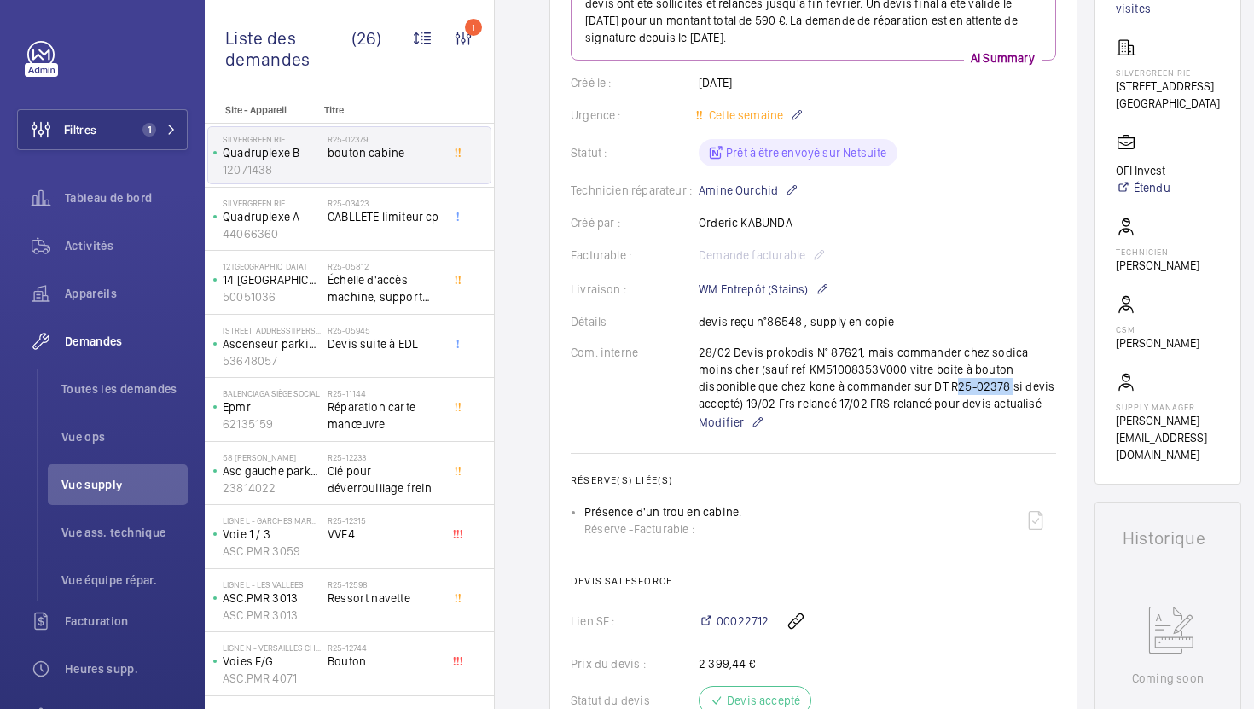
drag, startPoint x: 863, startPoint y: 386, endPoint x: 921, endPoint y: 391, distance: 57.4
click at [921, 391] on div "28/02 Devis prokodis N° 87621, mais commander chez sodica moins cher (sauf ref …" at bounding box center [877, 388] width 357 height 89
copy p "R25-02378"
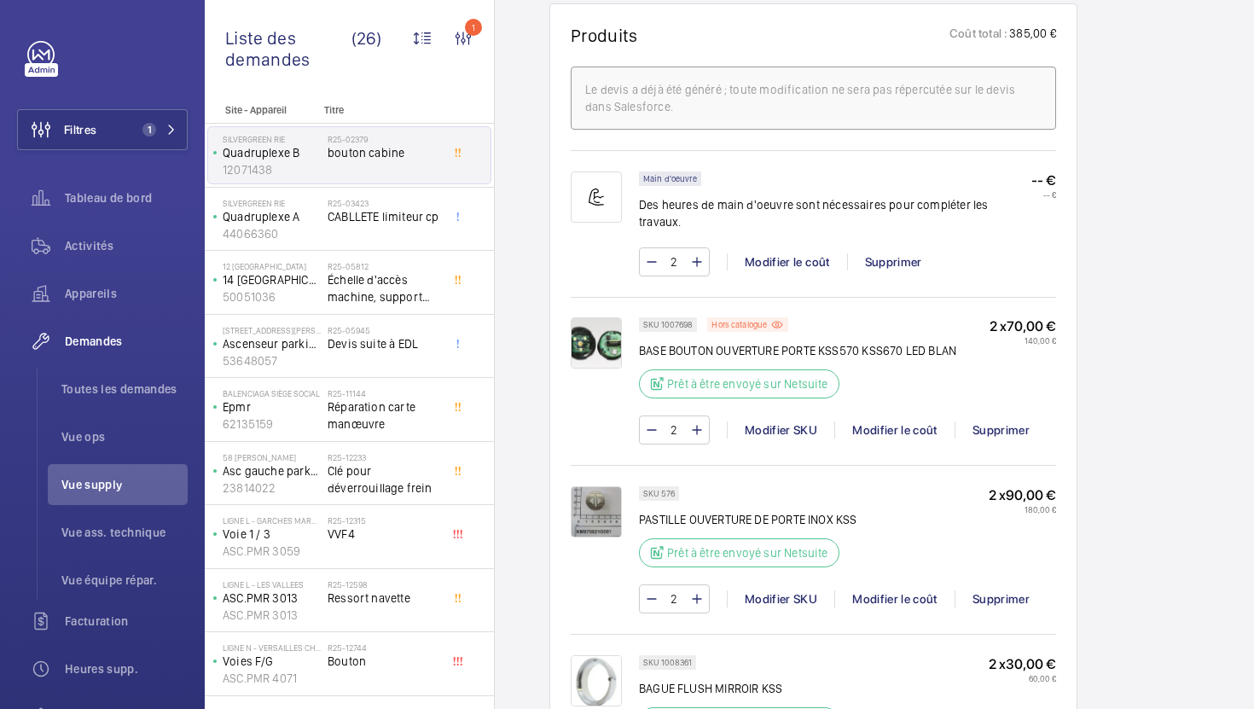
scroll to position [1106, 0]
click at [665, 489] on p "SKU 576" at bounding box center [659, 492] width 32 height 6
copy p "576"
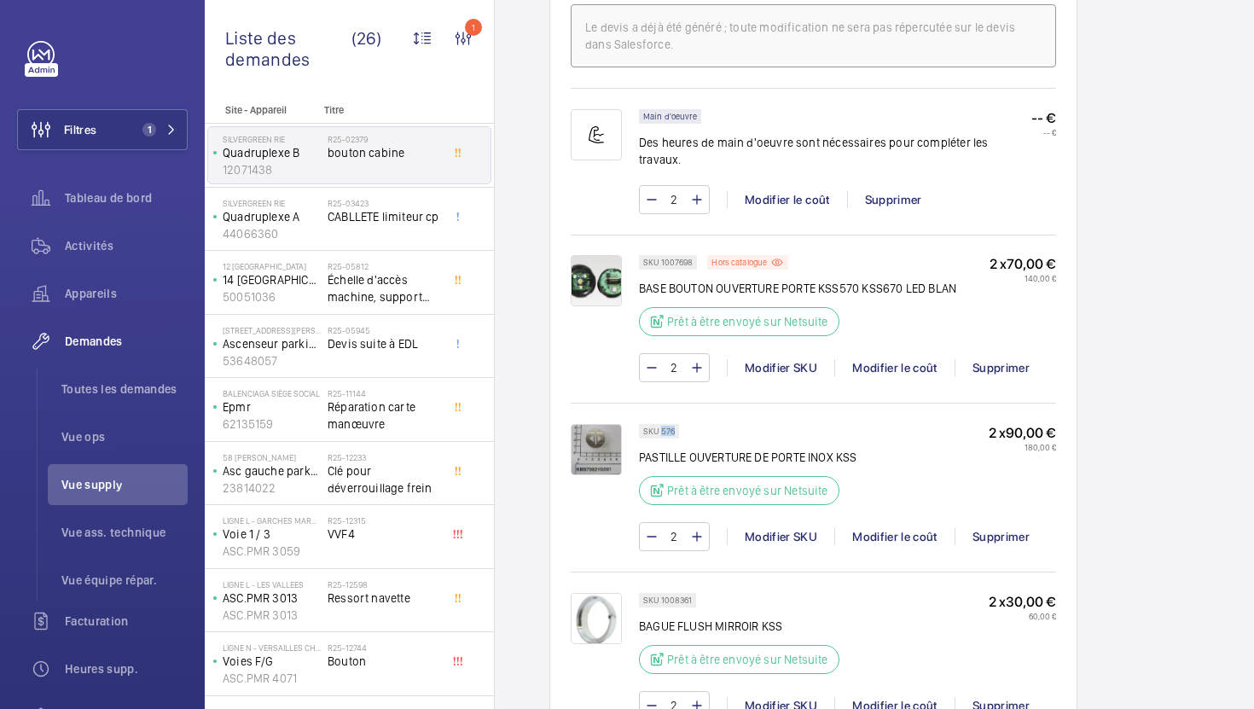
scroll to position [1194, 0]
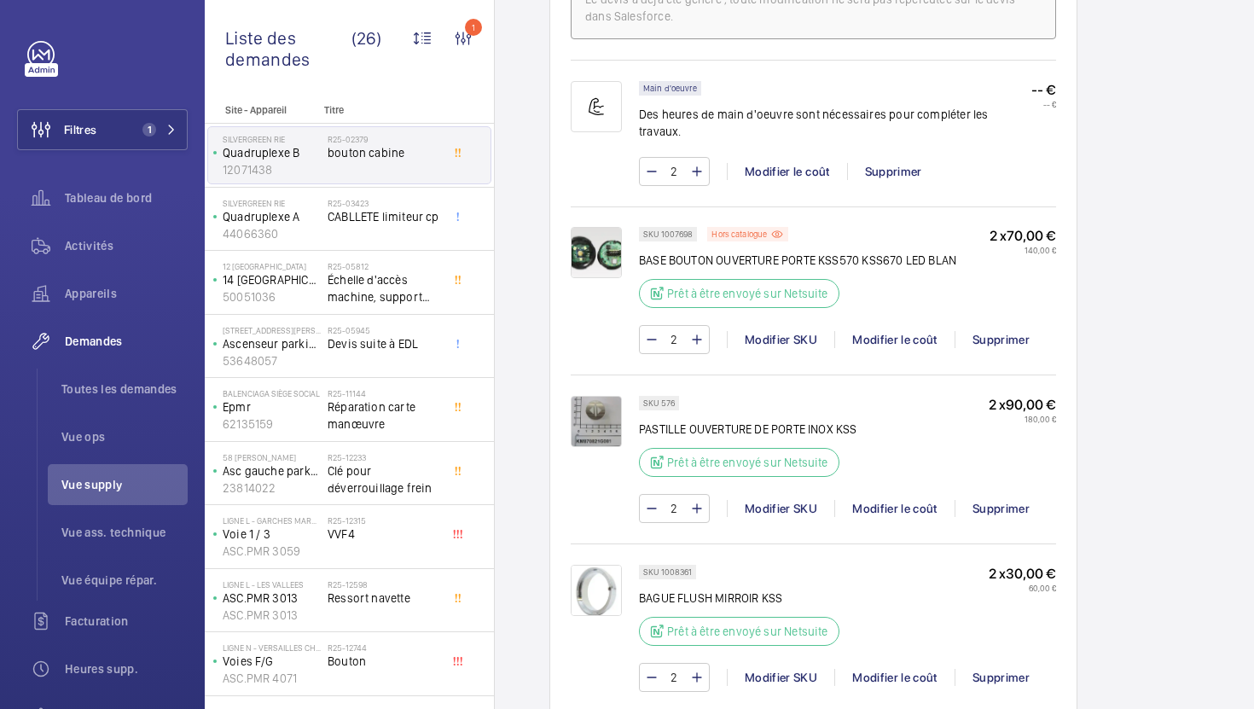
click at [681, 569] on p "SKU 1008361" at bounding box center [667, 572] width 49 height 6
copy p "1008361"
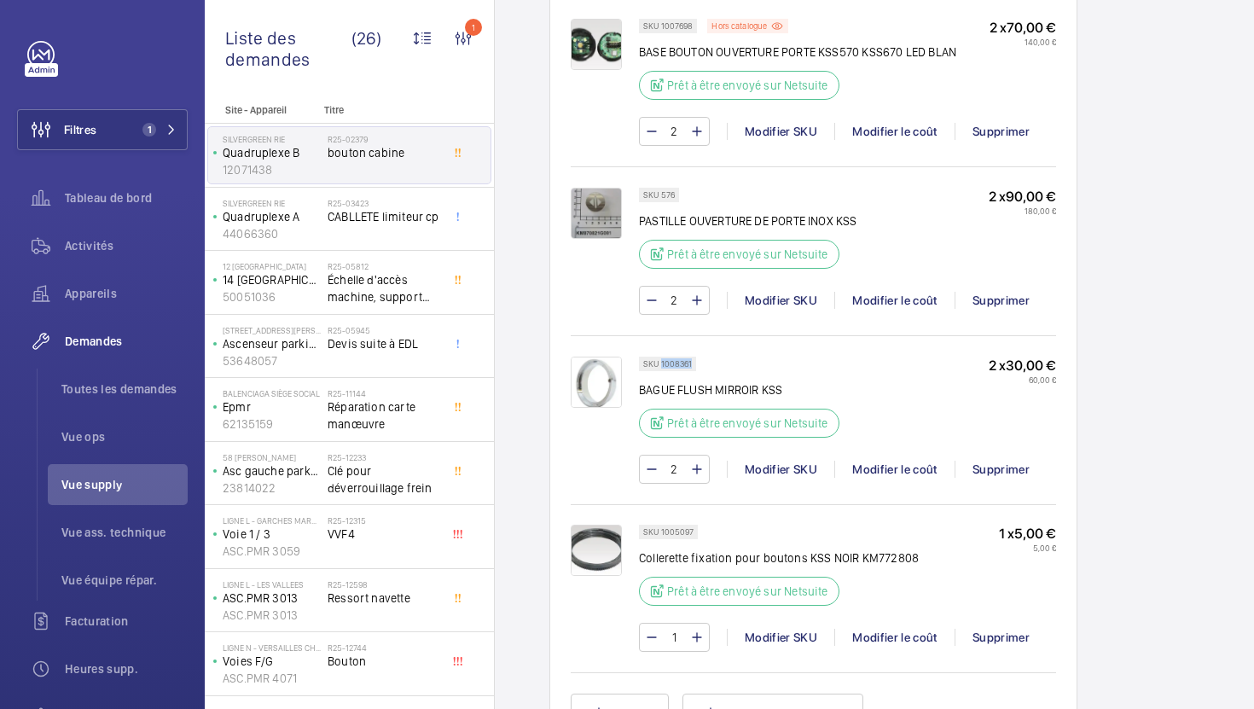
scroll to position [1422, 0]
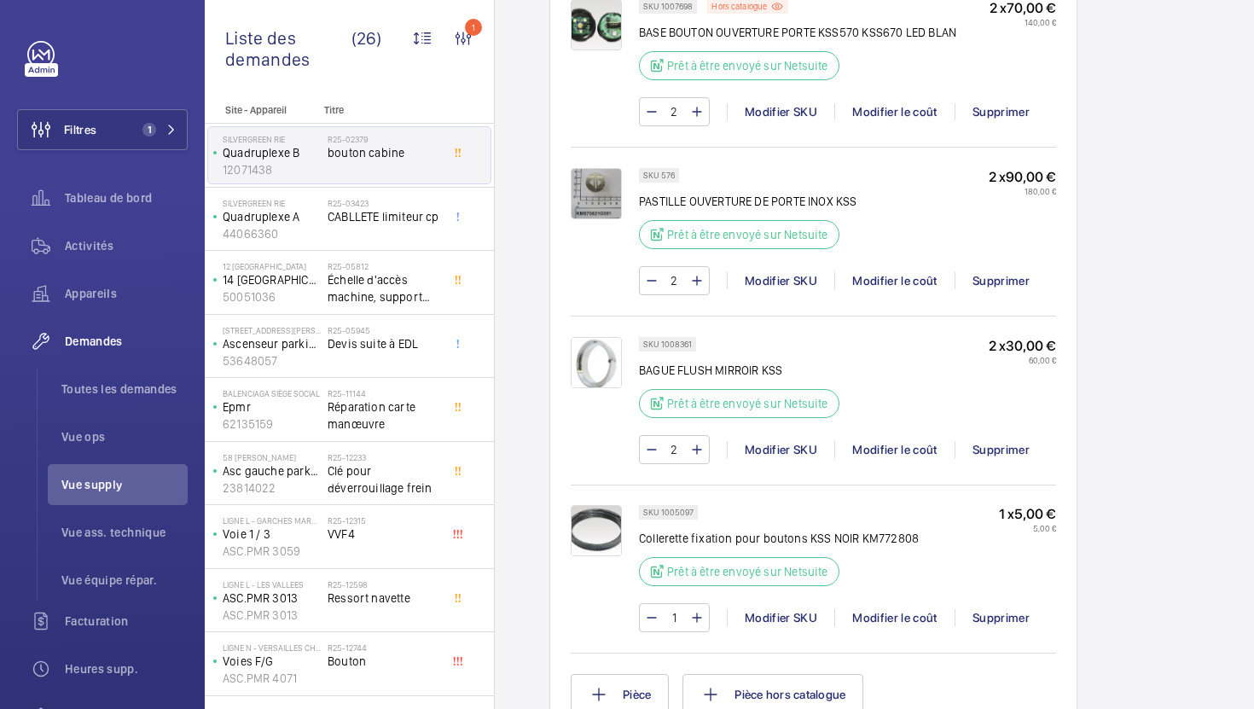
click at [684, 509] on p "SKU 1005097" at bounding box center [668, 512] width 50 height 6
copy p "1005097"
click at [887, 530] on p "Collerette fixation pour boutons KSS NOIR KM772808" at bounding box center [779, 538] width 280 height 17
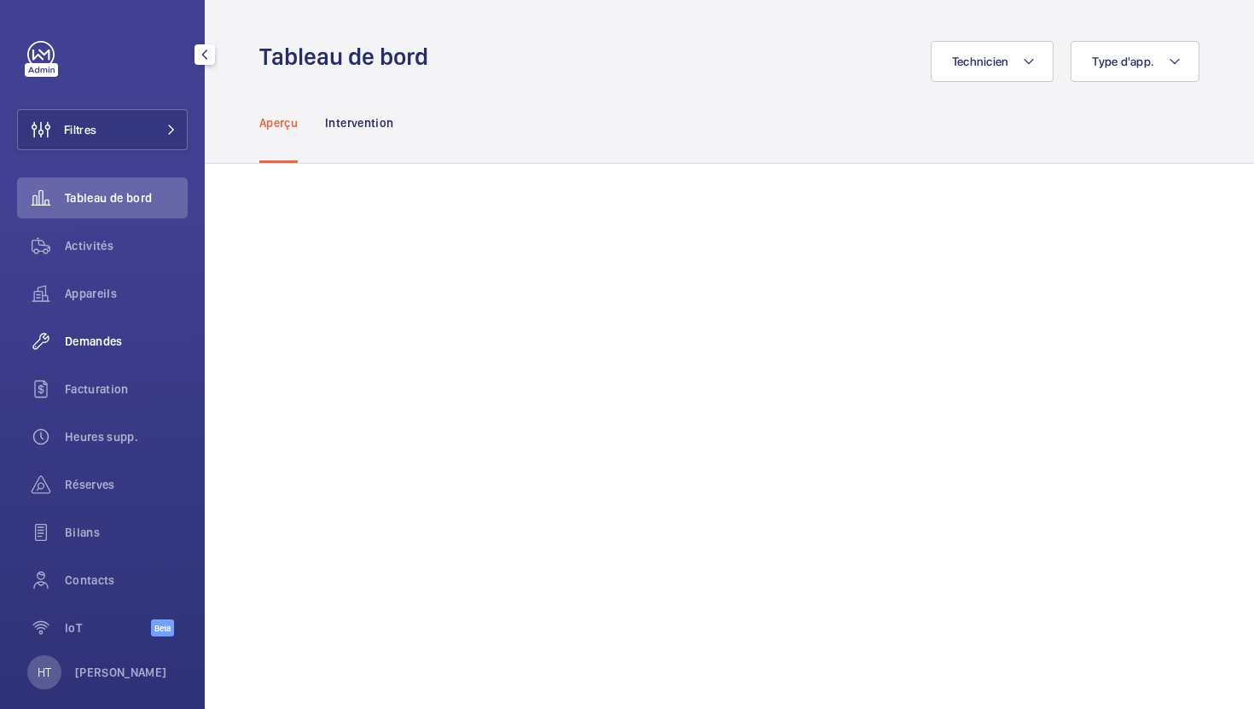
click at [93, 340] on span "Demandes" at bounding box center [126, 341] width 123 height 17
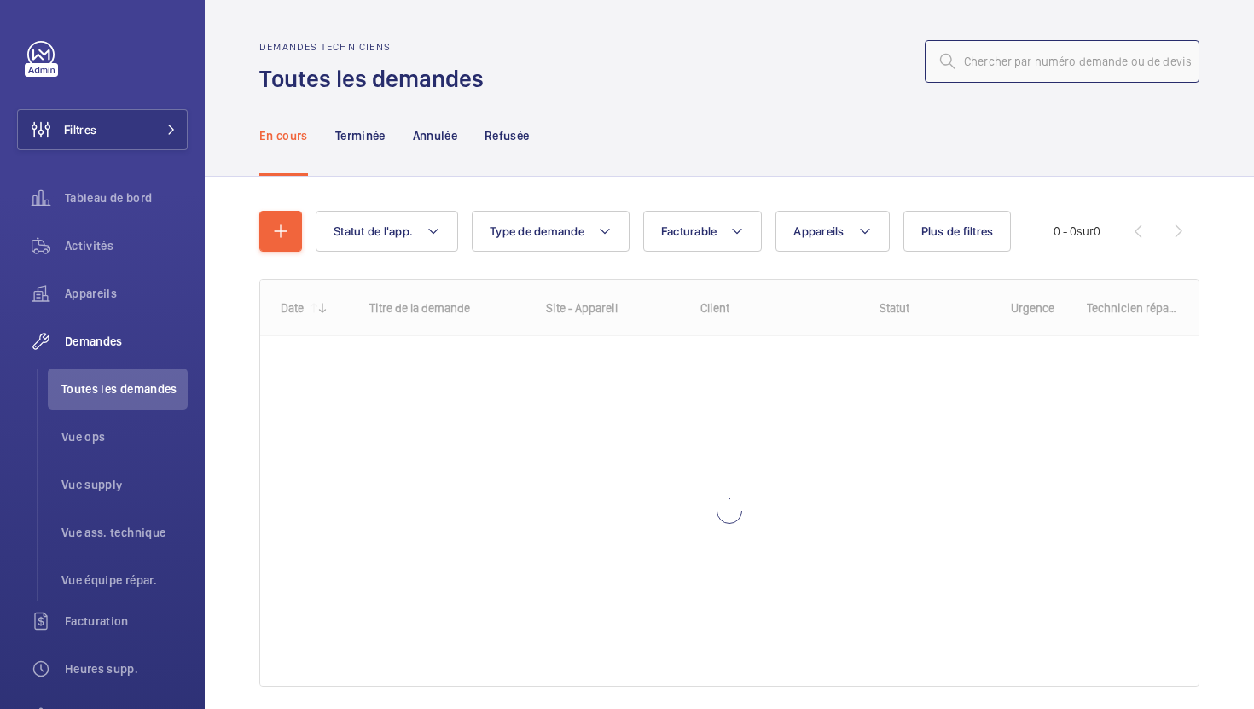
click at [996, 63] on input "text" at bounding box center [1062, 61] width 275 height 43
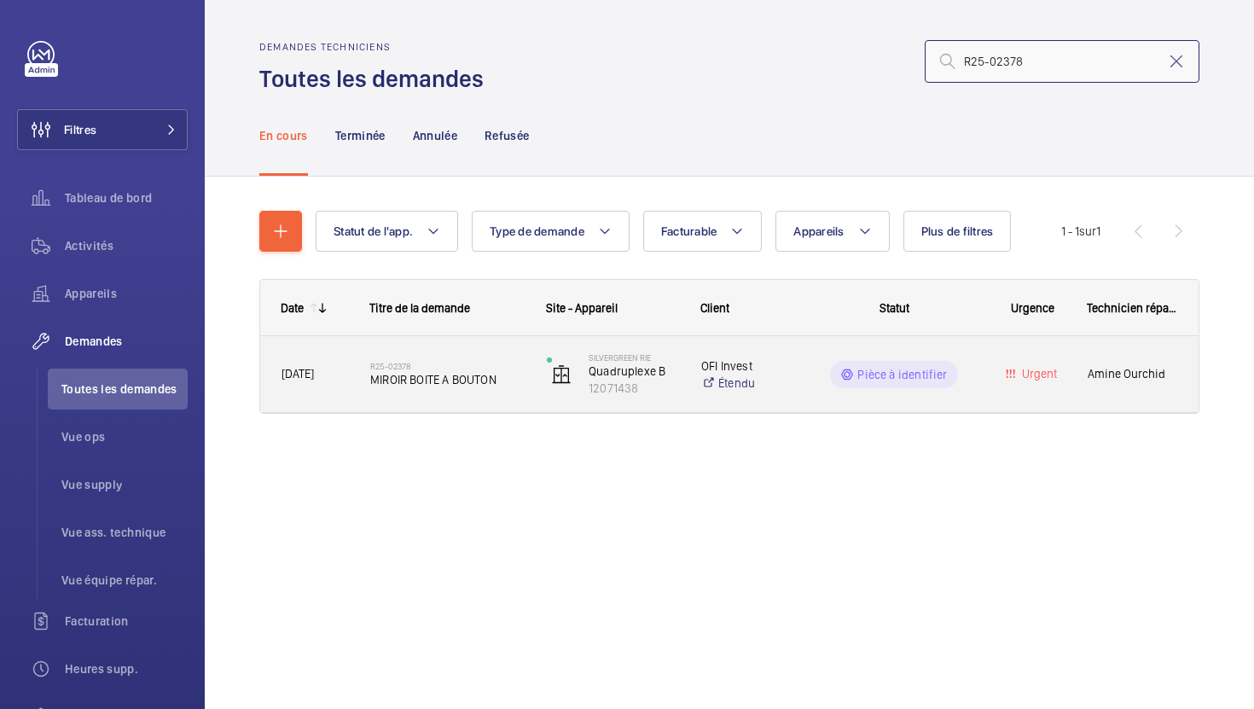
type input "R25-02378"
click at [465, 394] on div "R25-02378 MIROIR BOITE A BOUTON" at bounding box center [447, 374] width 154 height 49
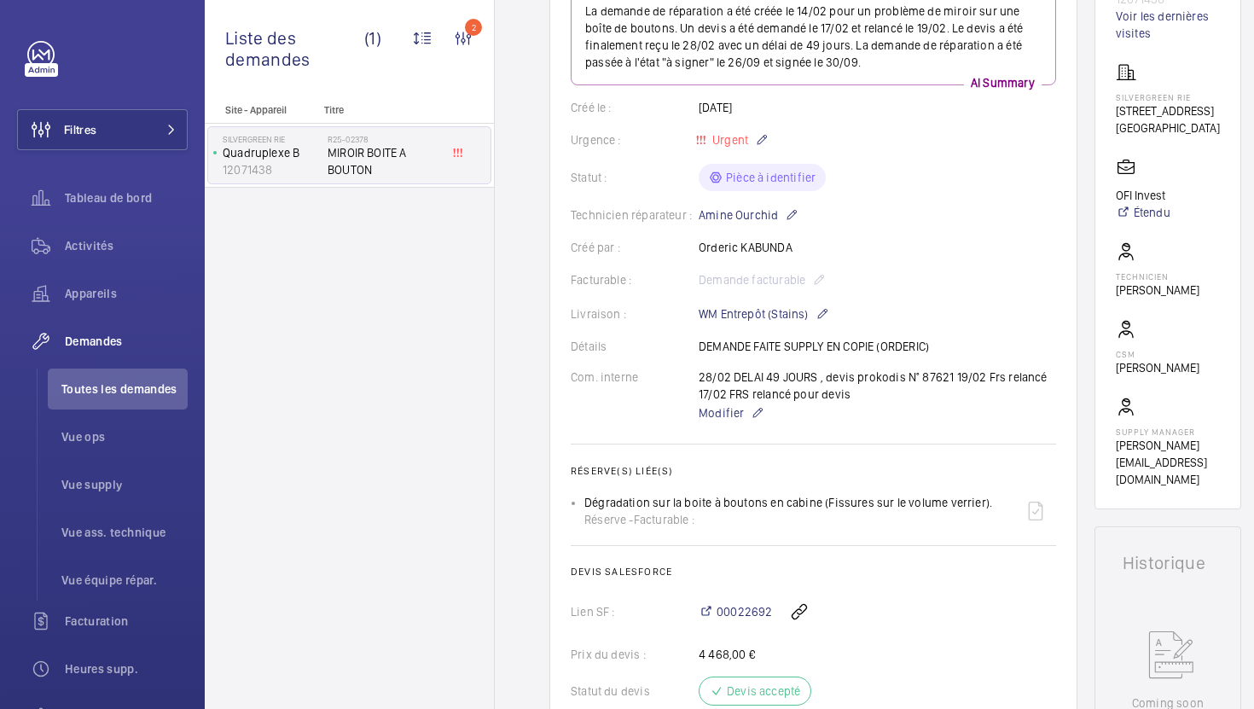
scroll to position [225, 0]
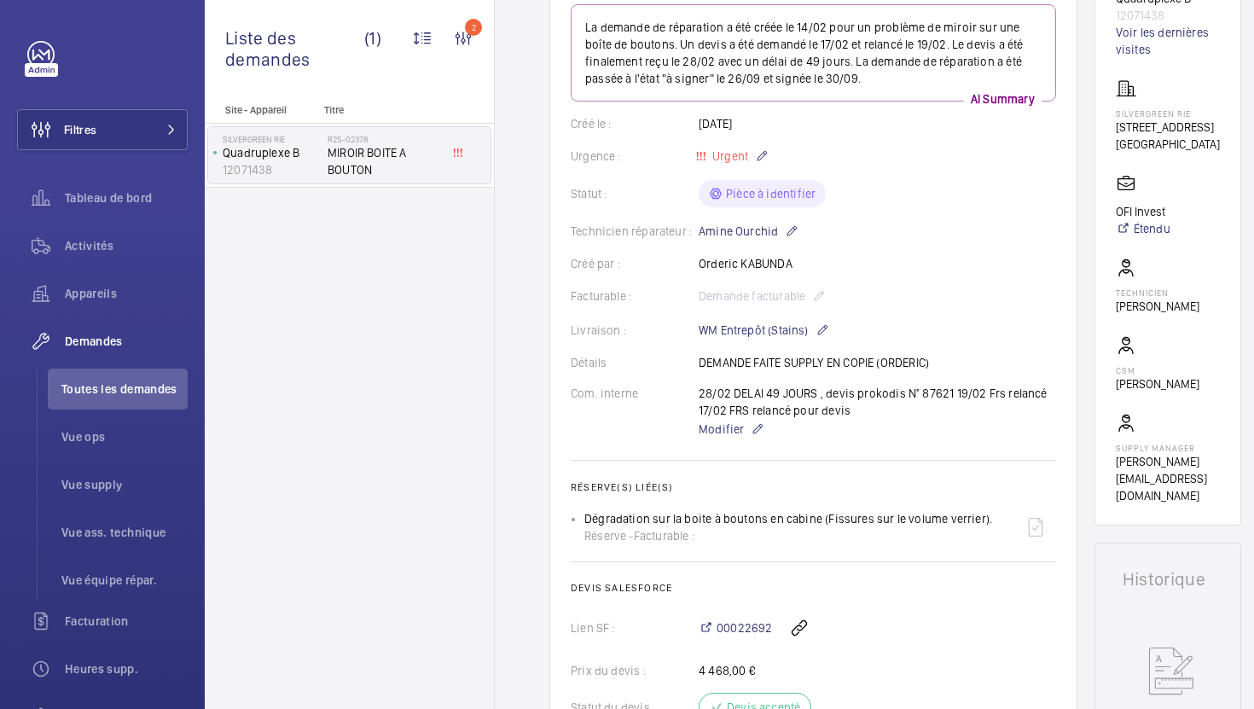
click at [930, 394] on div "28/02 DELAI 49 JOURS , devis prokodis N° 87621 19/02 Frs relancé 17/02 FRS rela…" at bounding box center [877, 412] width 357 height 55
copy p "87621"
click at [735, 429] on span "Modifier" at bounding box center [721, 429] width 45 height 17
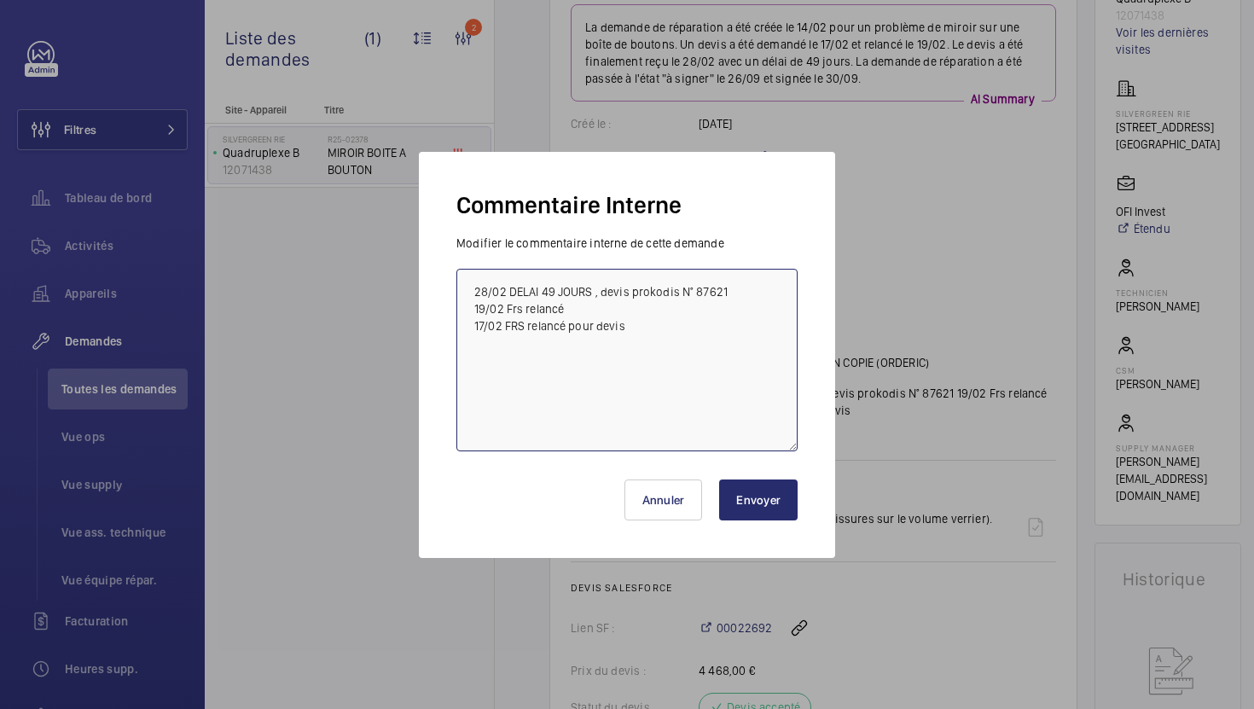
click at [473, 286] on textarea "28/02 DELAI 49 JOURS , devis prokodis N° 87621 19/02 Frs relancé 17/02 FRS rela…" at bounding box center [626, 360] width 341 height 183
type textarea "30/09 en attente du devis actualisé du fournisseur proko 28/02 DELAI 49 JOURS ,…"
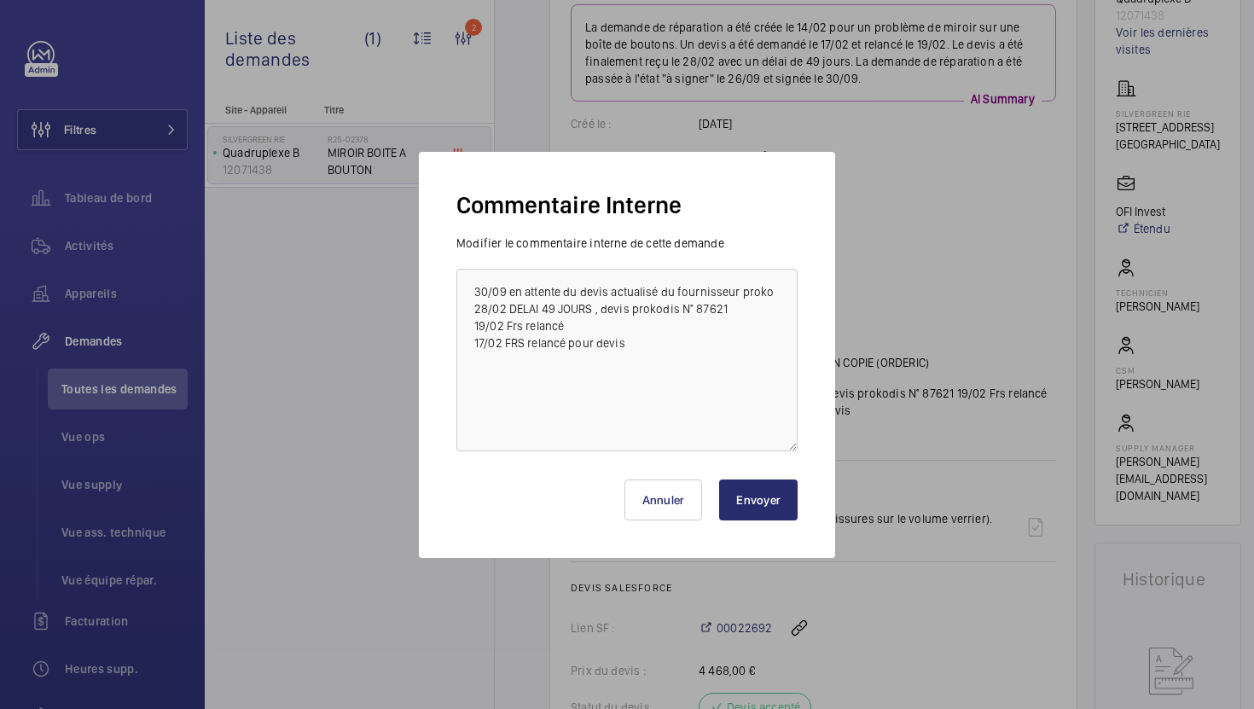
click at [747, 502] on button "Envoyer" at bounding box center [758, 499] width 78 height 41
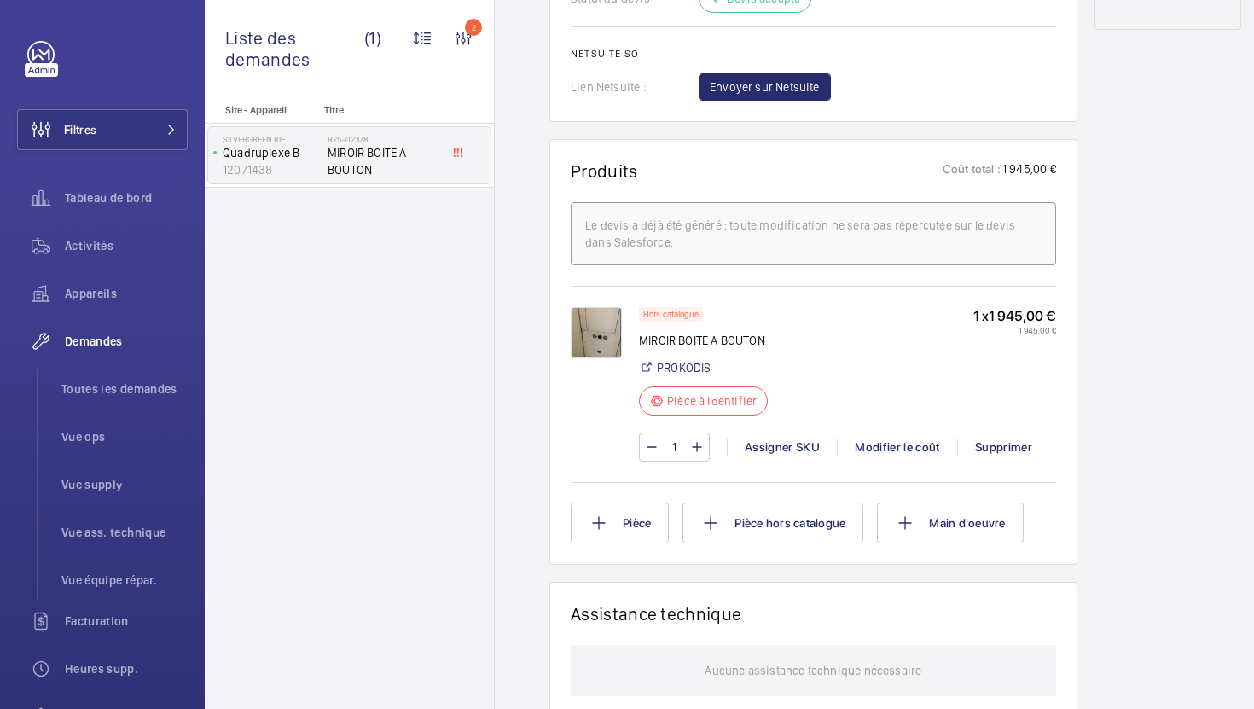
scroll to position [956, 0]
